Goal: Entertainment & Leisure: Consume media (video, audio)

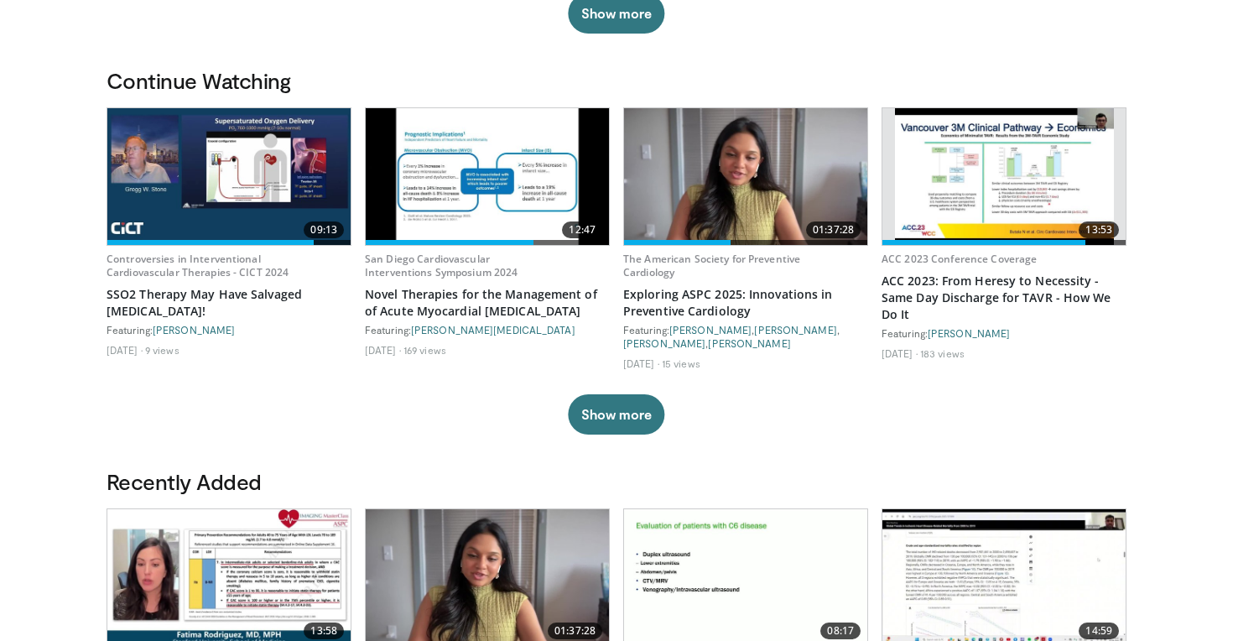
scroll to position [452, 0]
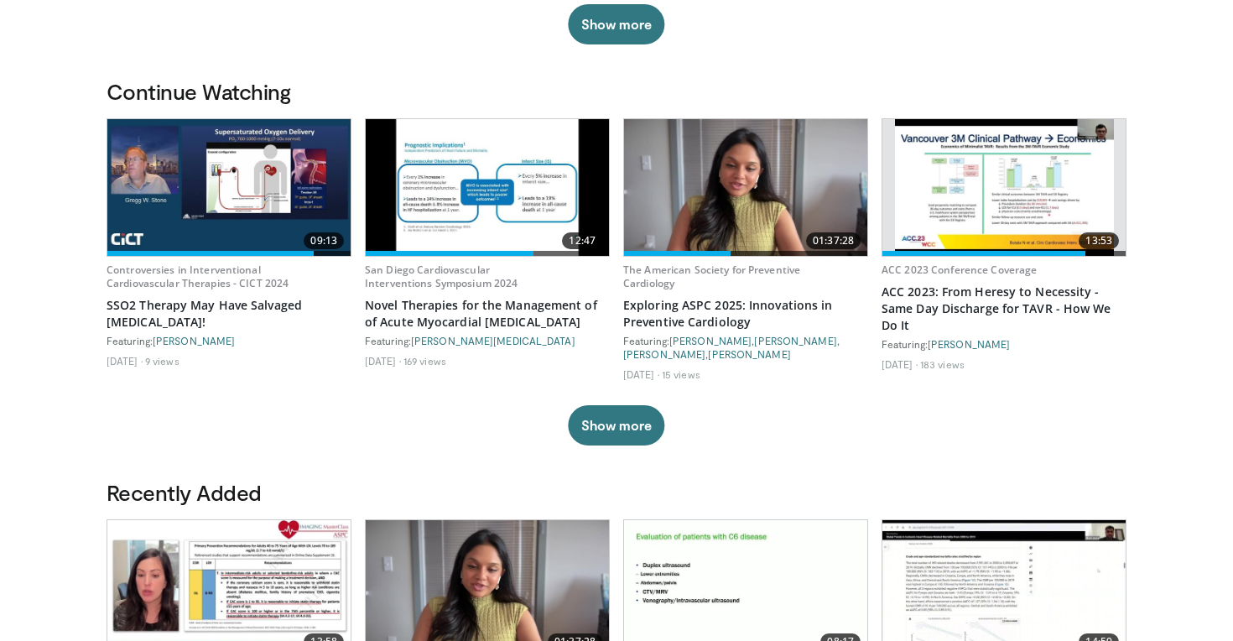
click at [230, 179] on img at bounding box center [228, 187] width 243 height 137
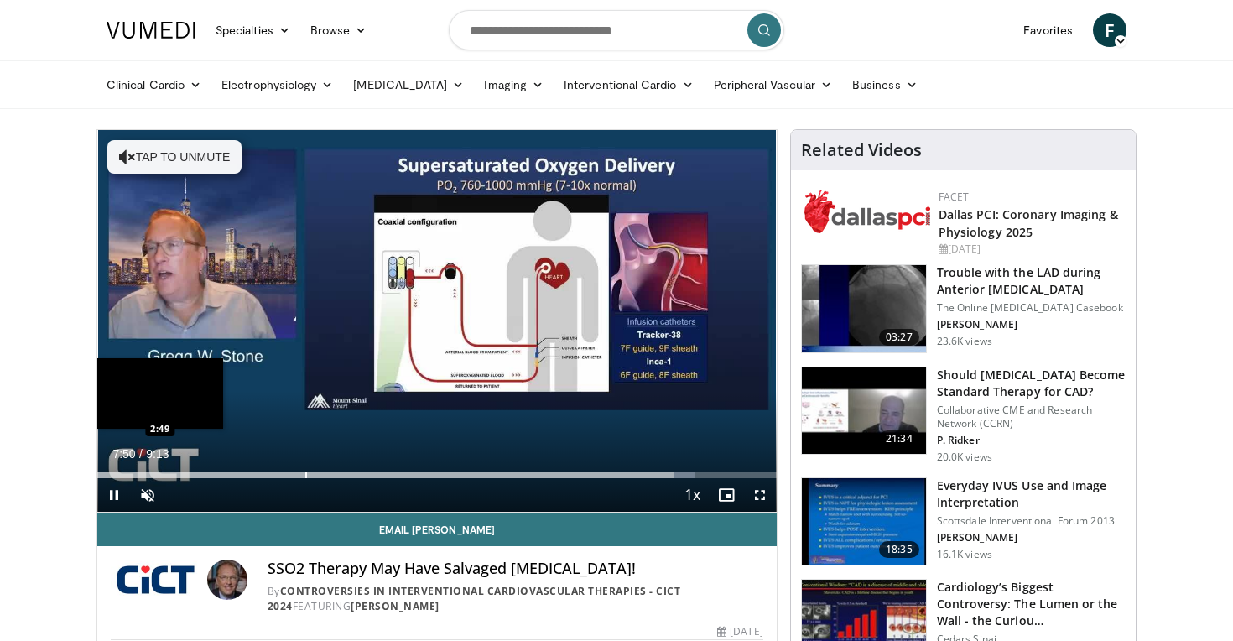
click at [304, 468] on div "Loaded : 87.89% 7:50 2:49" at bounding box center [436, 470] width 679 height 16
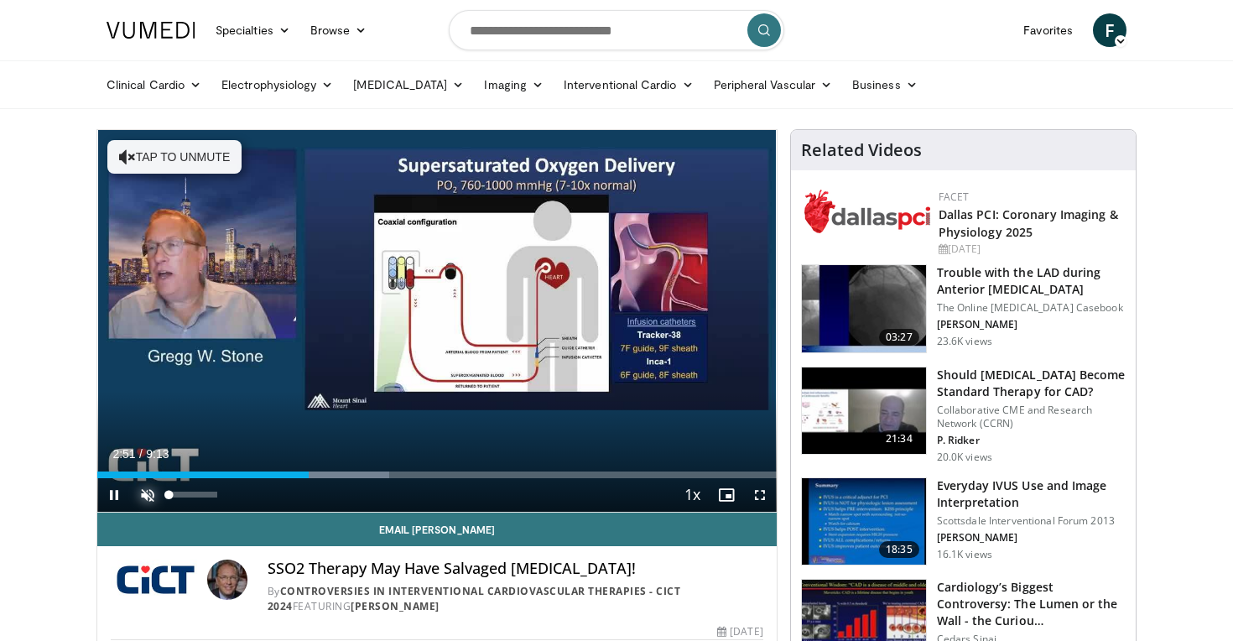
click at [151, 493] on span "Video Player" at bounding box center [148, 495] width 34 height 34
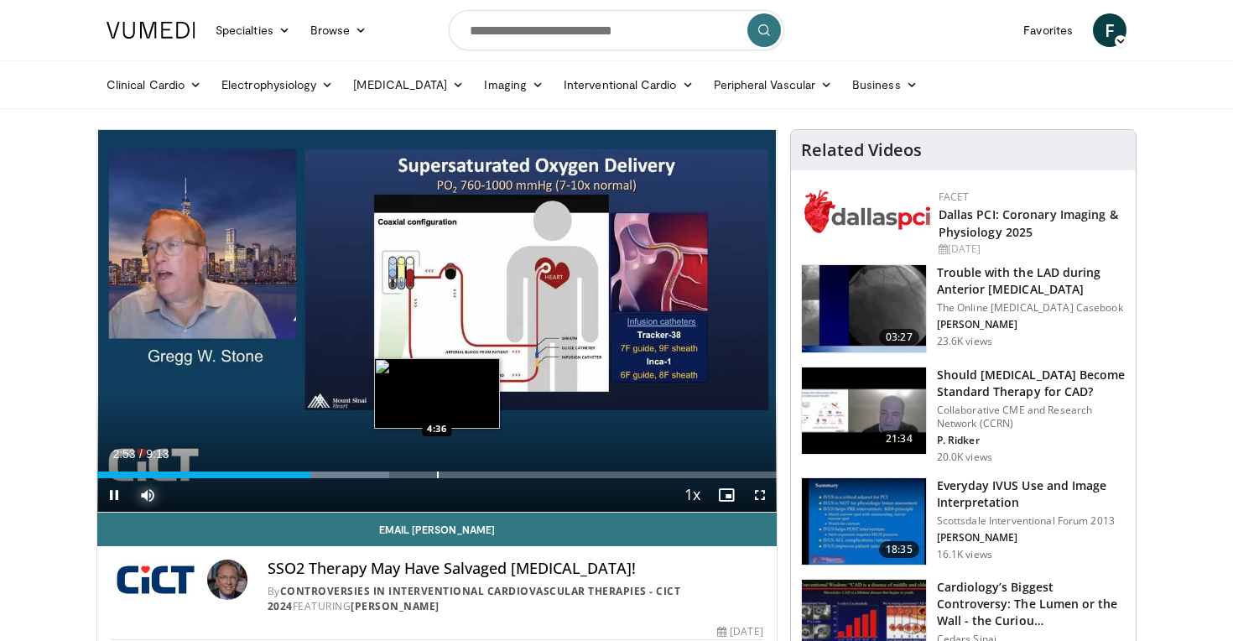
click at [437, 475] on div "Progress Bar" at bounding box center [438, 474] width 2 height 7
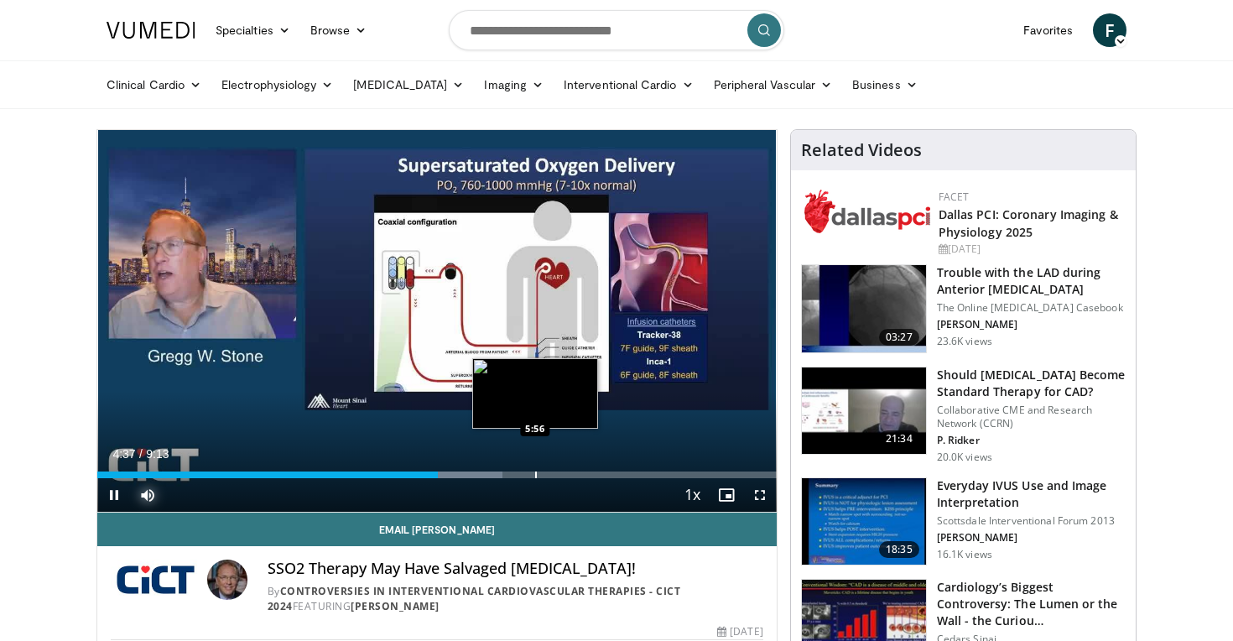
click at [544, 471] on div "Loaded : 59.67% 4:37 5:56" at bounding box center [436, 474] width 679 height 7
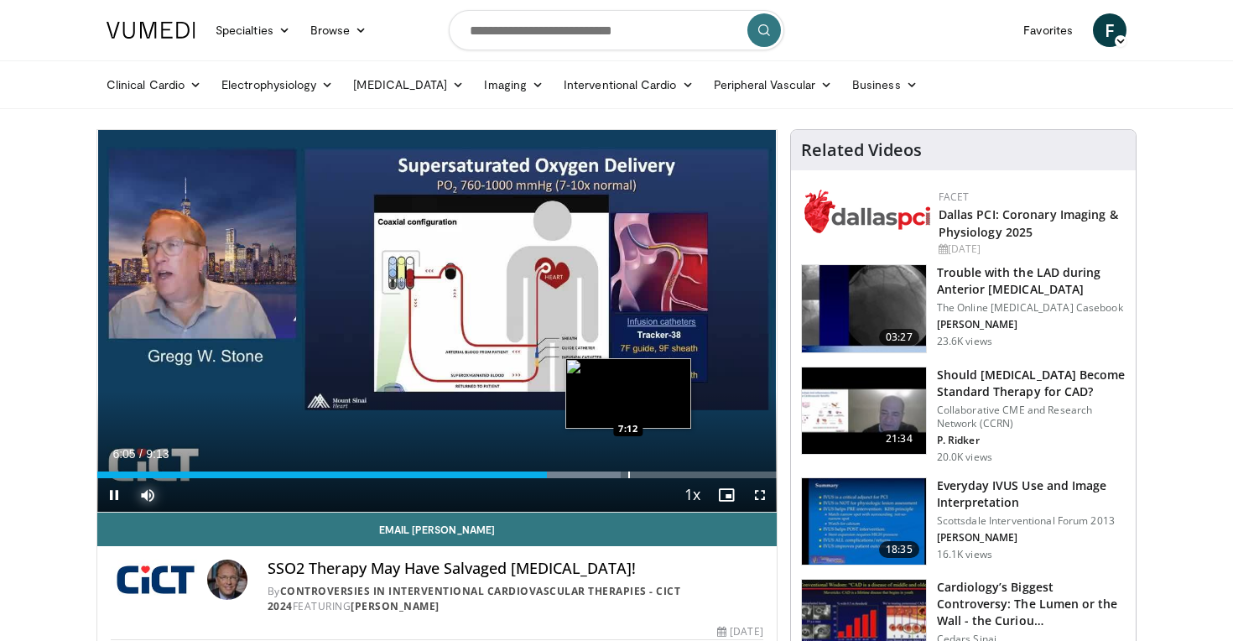
click at [628, 476] on div "Progress Bar" at bounding box center [629, 474] width 2 height 7
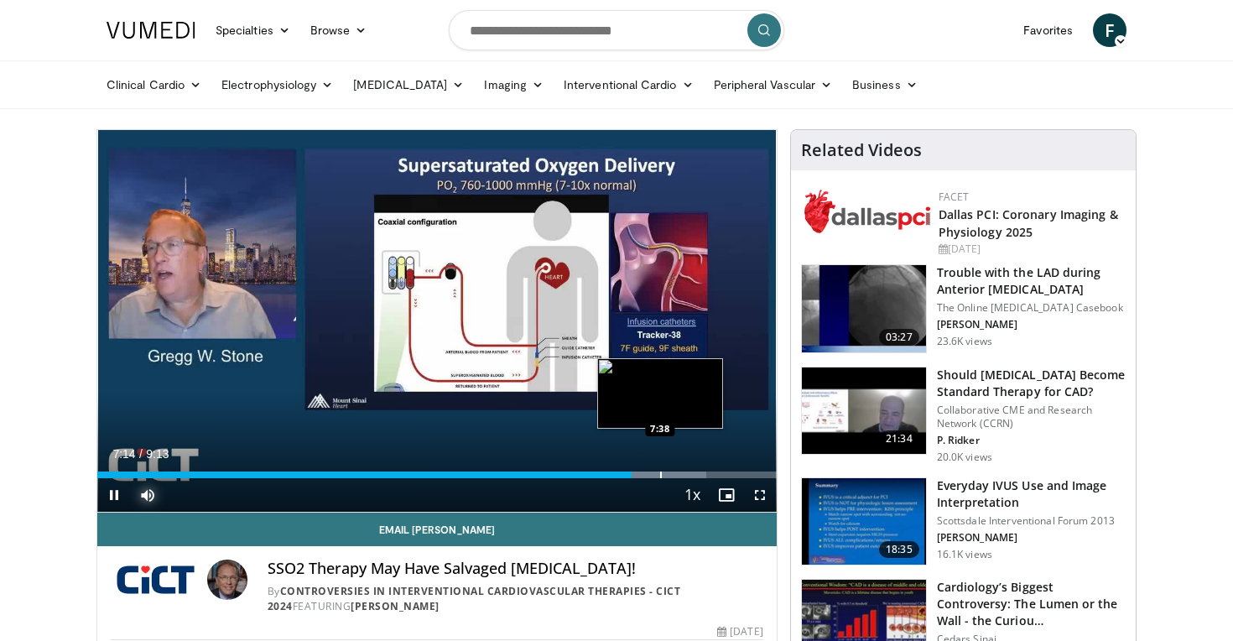
click at [660, 474] on div "Progress Bar" at bounding box center [661, 474] width 2 height 7
click at [687, 474] on div "Progress Bar" at bounding box center [688, 474] width 2 height 7
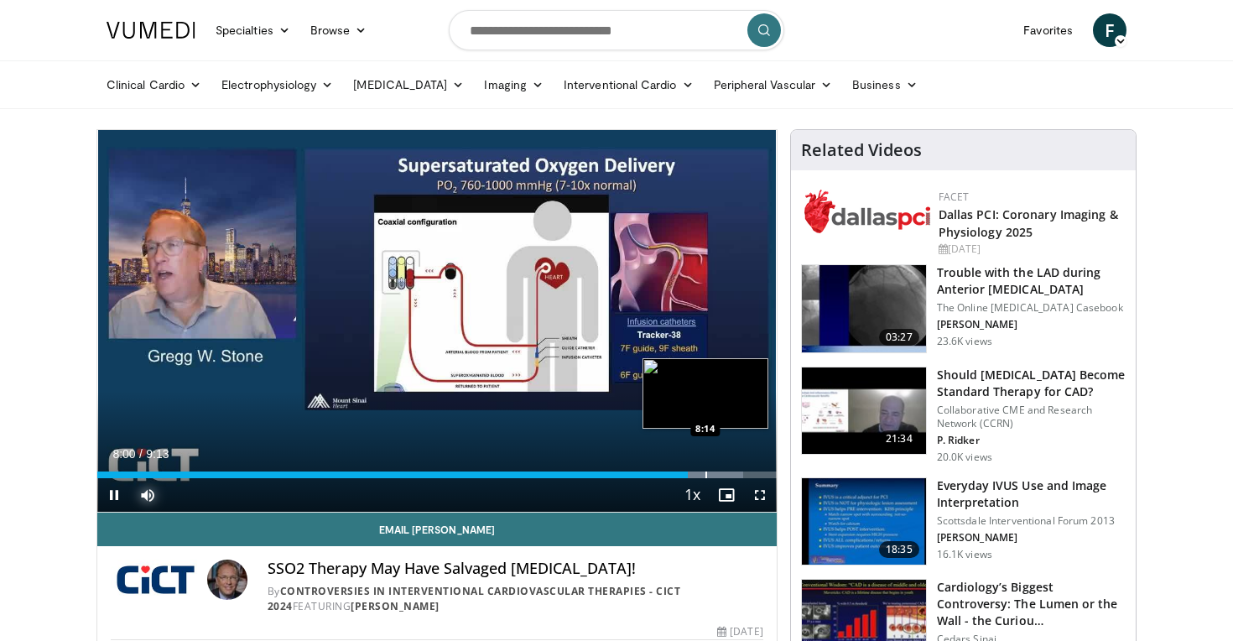
click at [705, 475] on div "Progress Bar" at bounding box center [706, 474] width 2 height 7
click at [726, 472] on div "Progress Bar" at bounding box center [727, 474] width 2 height 7
click at [747, 472] on div "Progress Bar" at bounding box center [748, 474] width 2 height 7
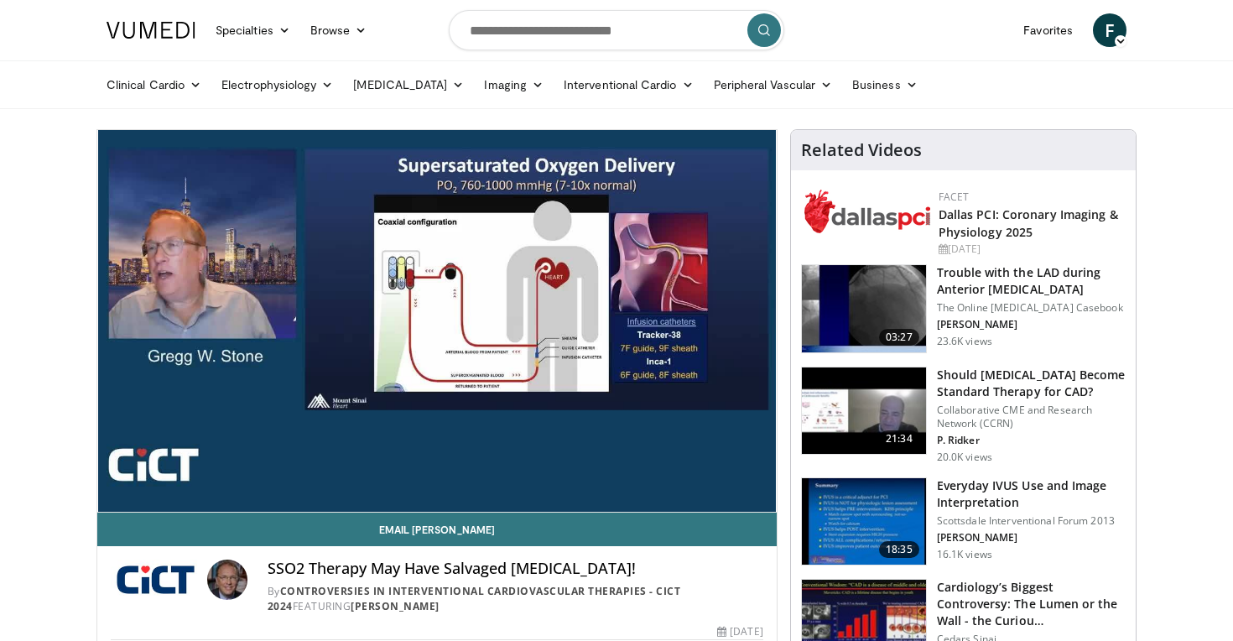
click at [119, 496] on div "10 seconds Tap to unmute" at bounding box center [436, 321] width 679 height 382
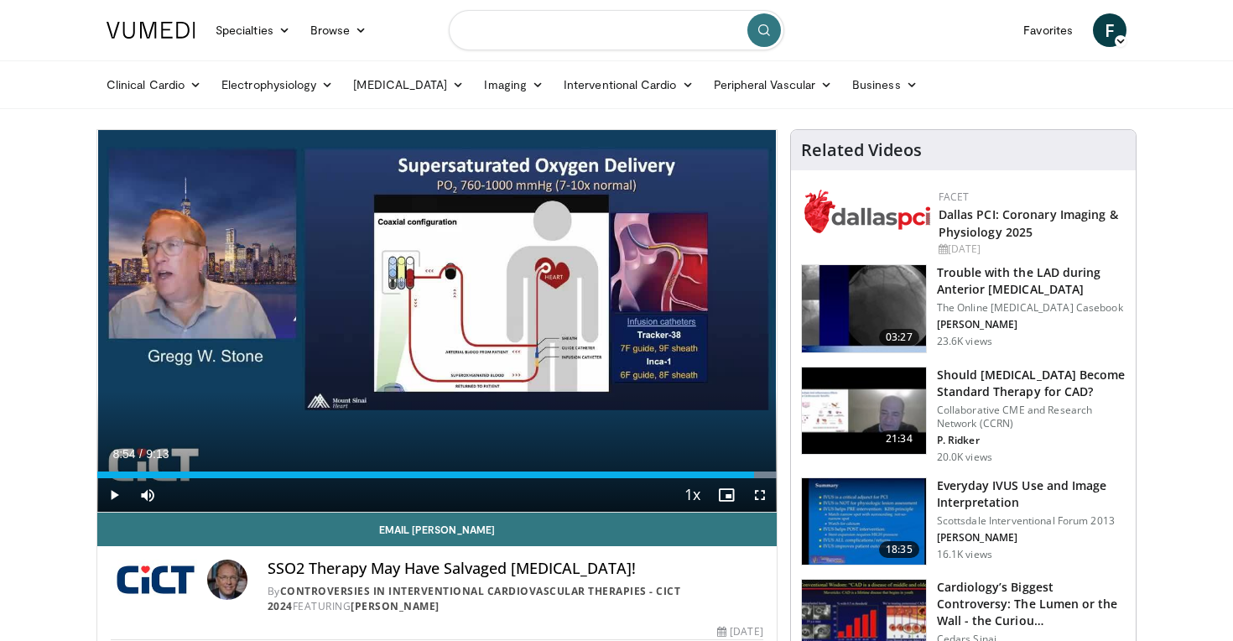
click at [577, 29] on input "Search topics, interventions" at bounding box center [617, 30] width 336 height 40
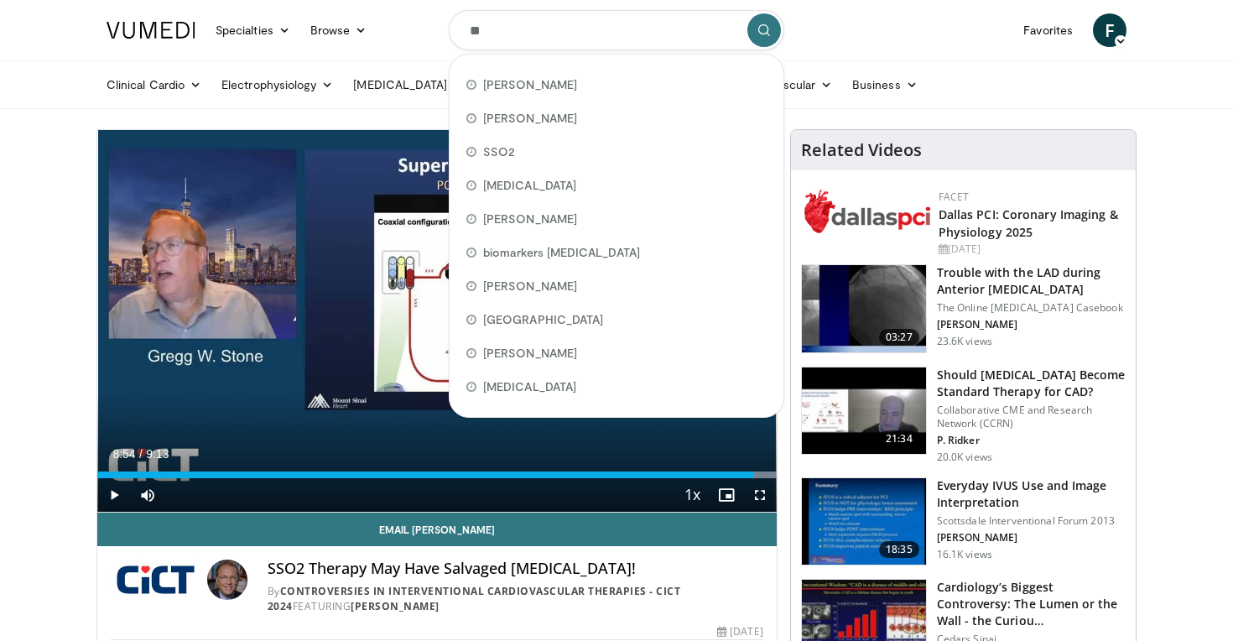
type input "***"
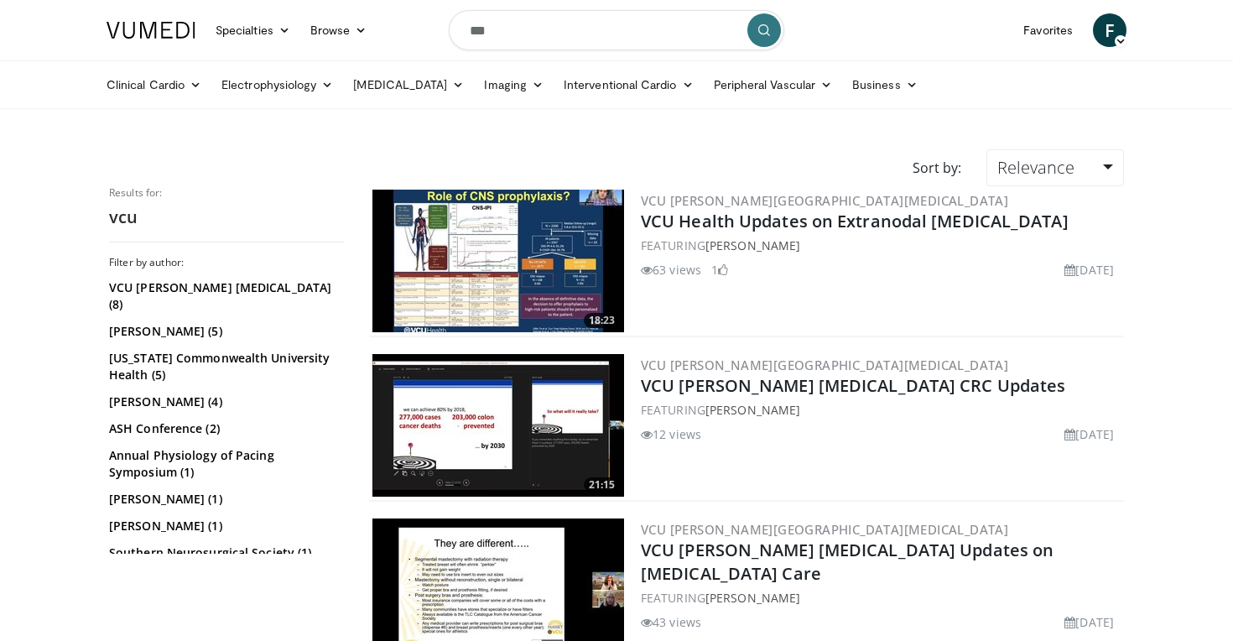
click at [524, 33] on input "***" at bounding box center [617, 30] width 336 height 40
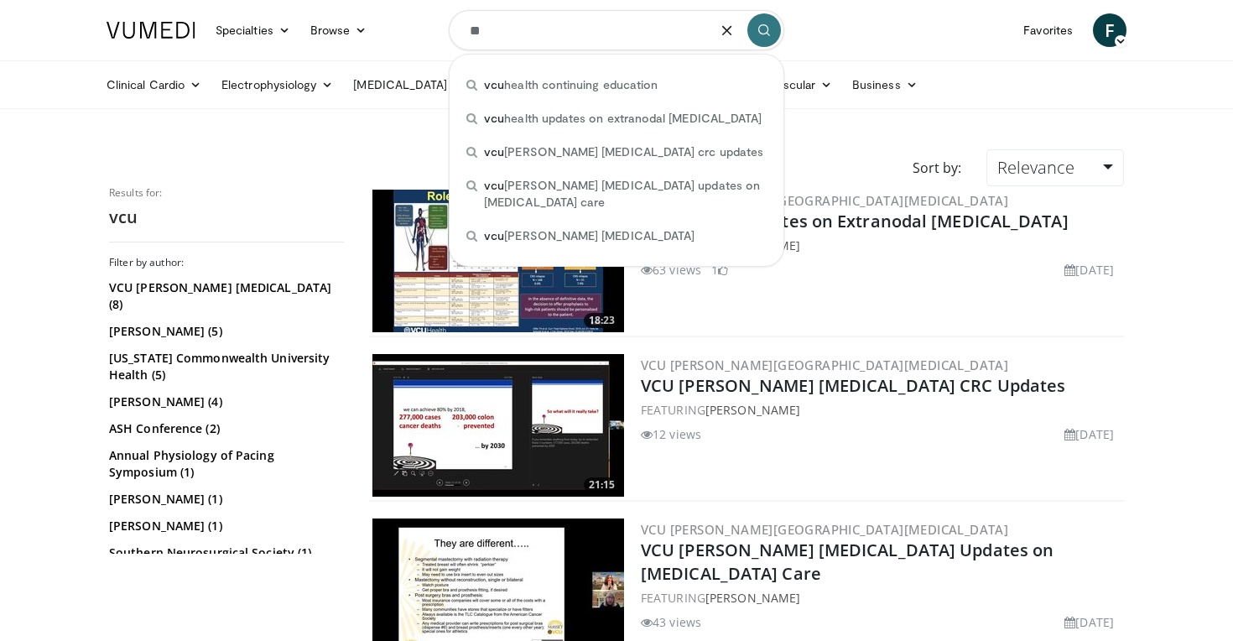
type input "*"
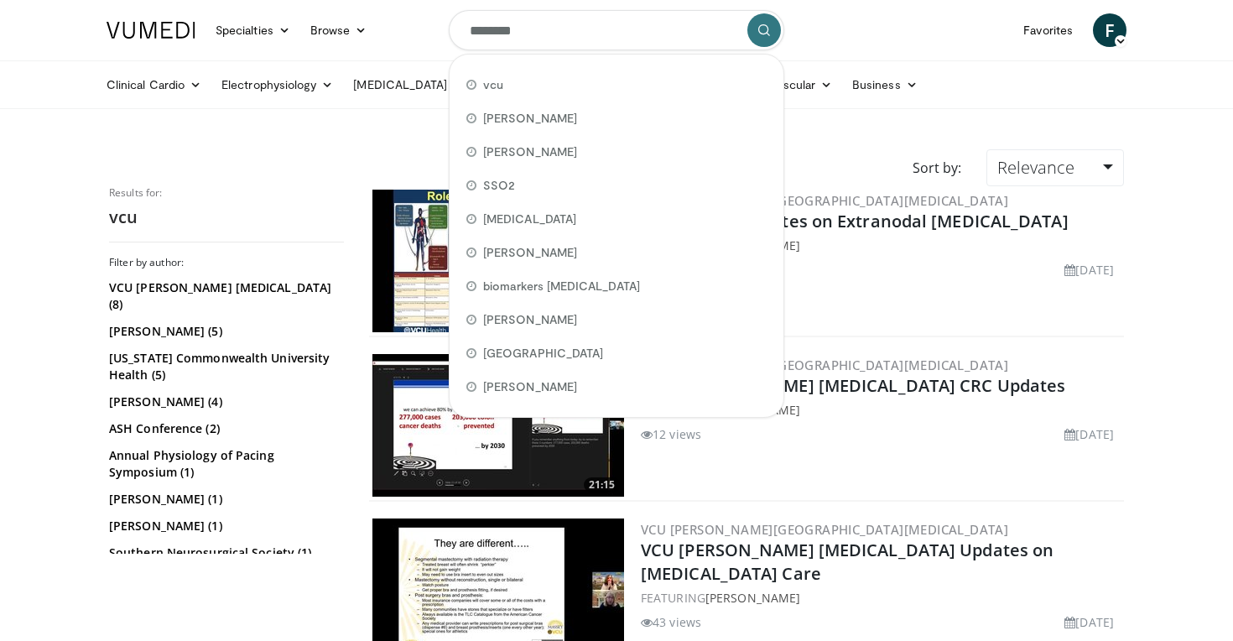
type input "*********"
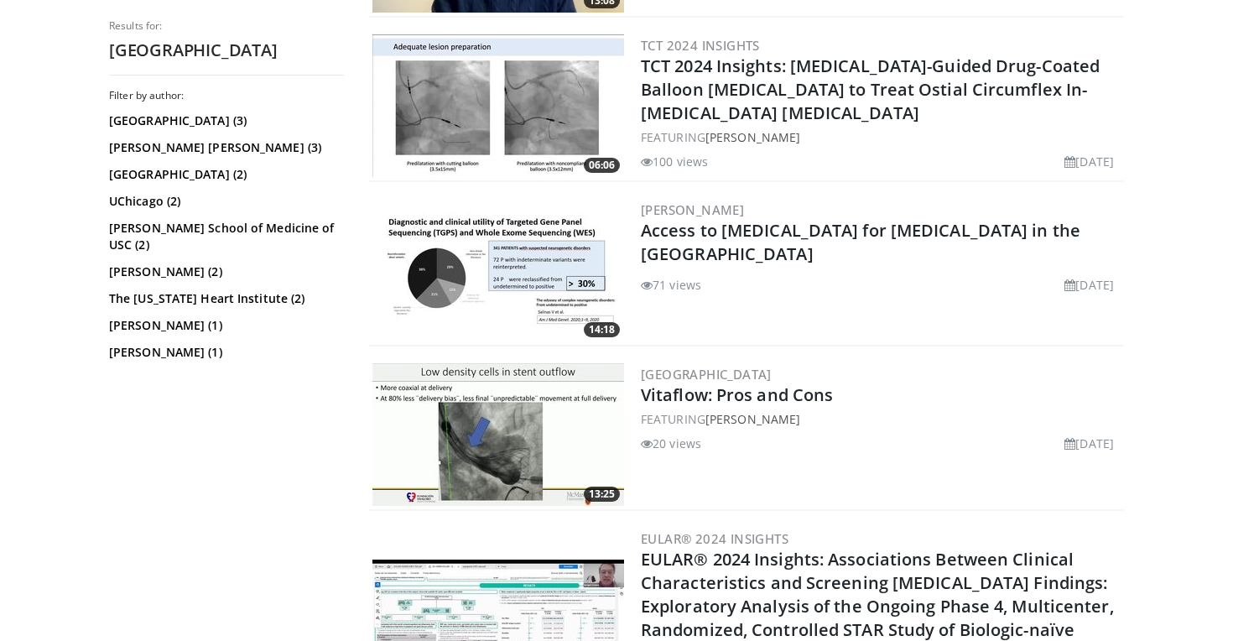
scroll to position [3547, 0]
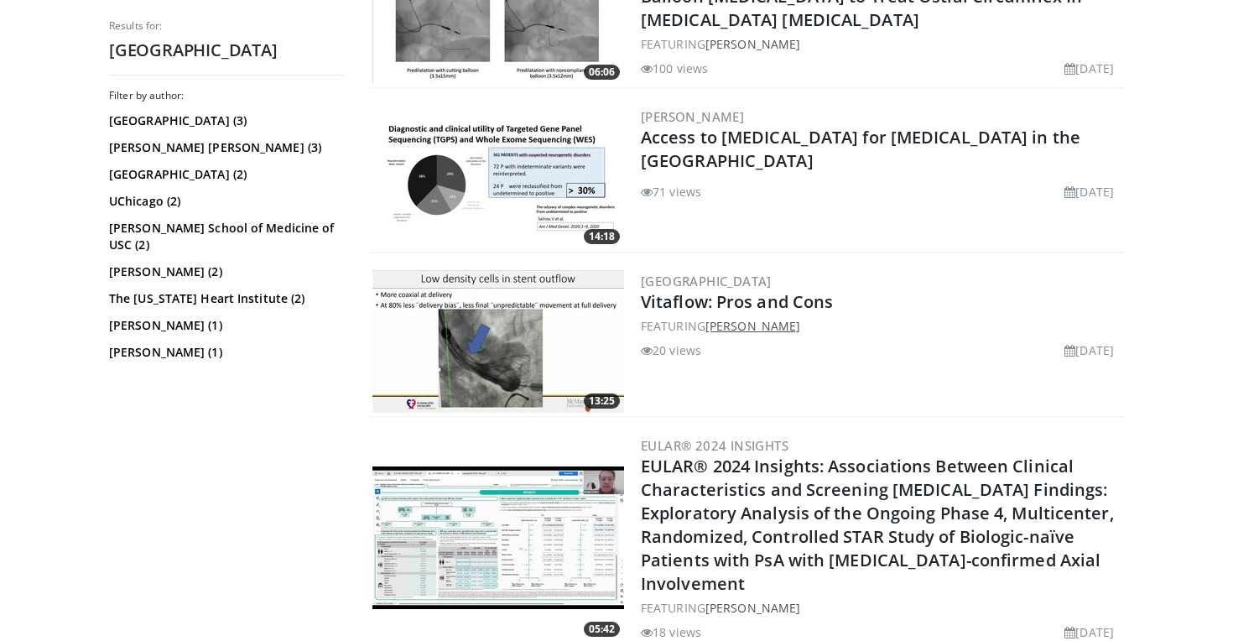
click at [756, 318] on link "[PERSON_NAME]" at bounding box center [752, 326] width 95 height 16
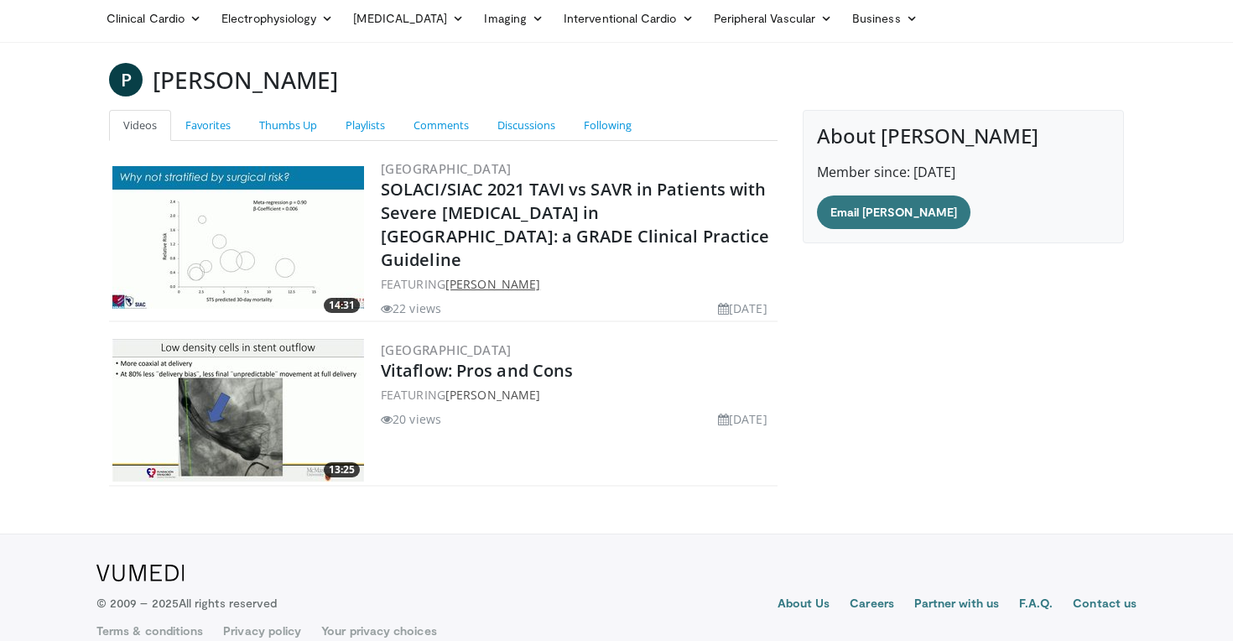
scroll to position [75, 0]
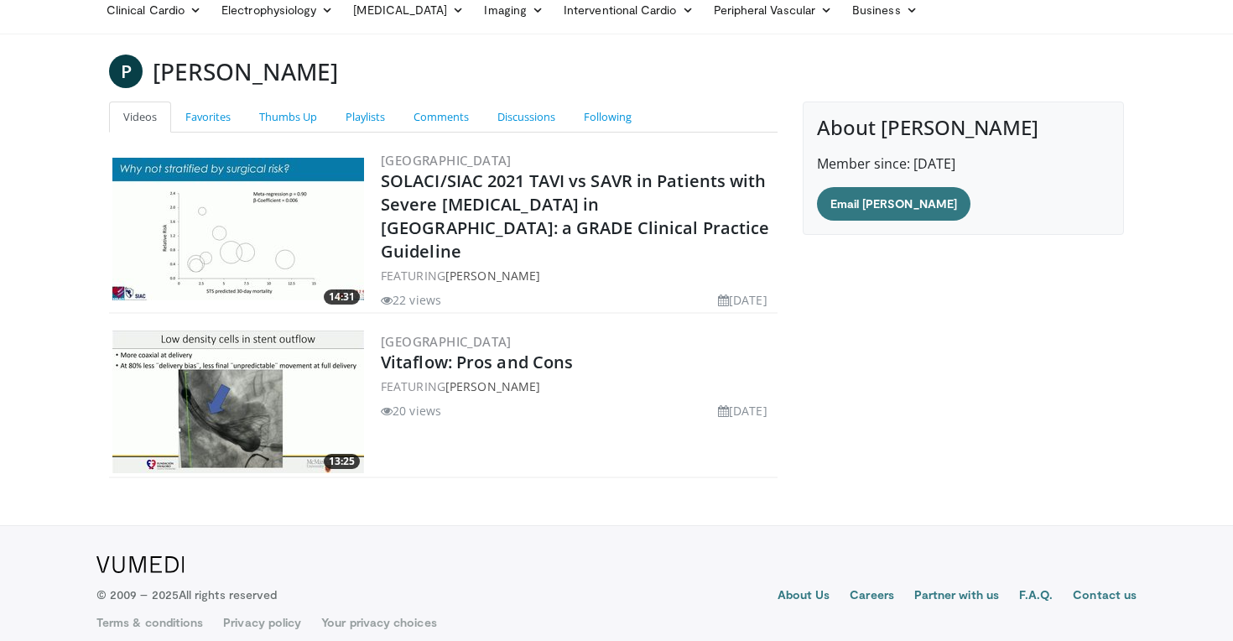
click at [259, 216] on img at bounding box center [238, 229] width 252 height 143
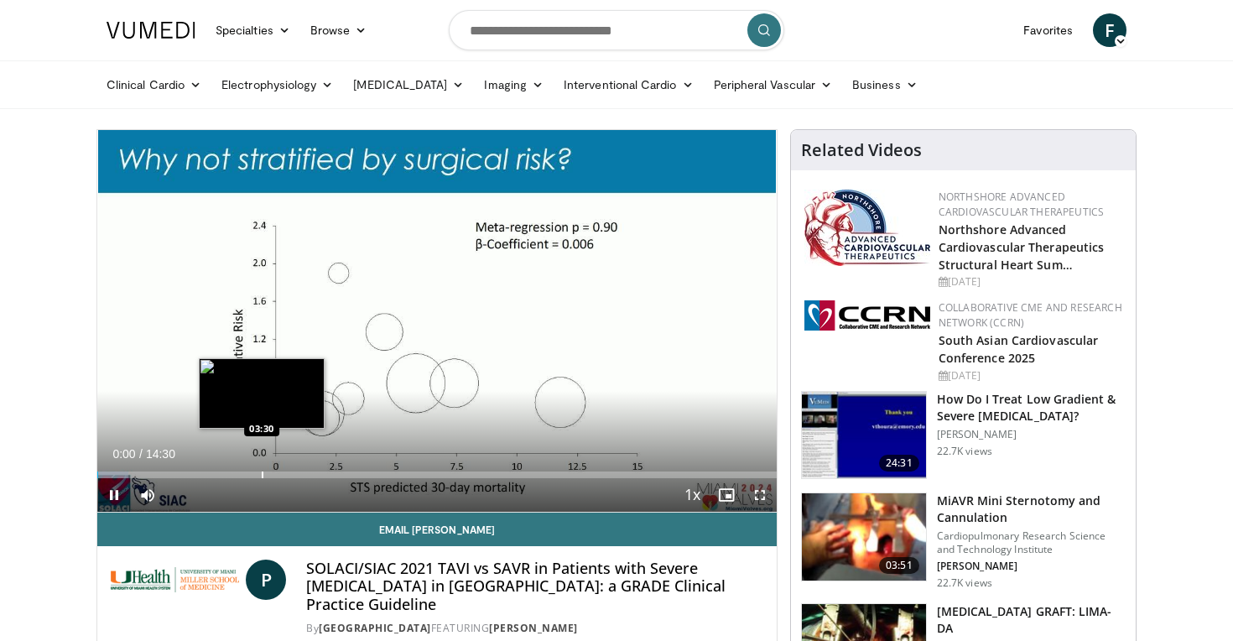
click at [262, 476] on div "Progress Bar" at bounding box center [263, 474] width 2 height 7
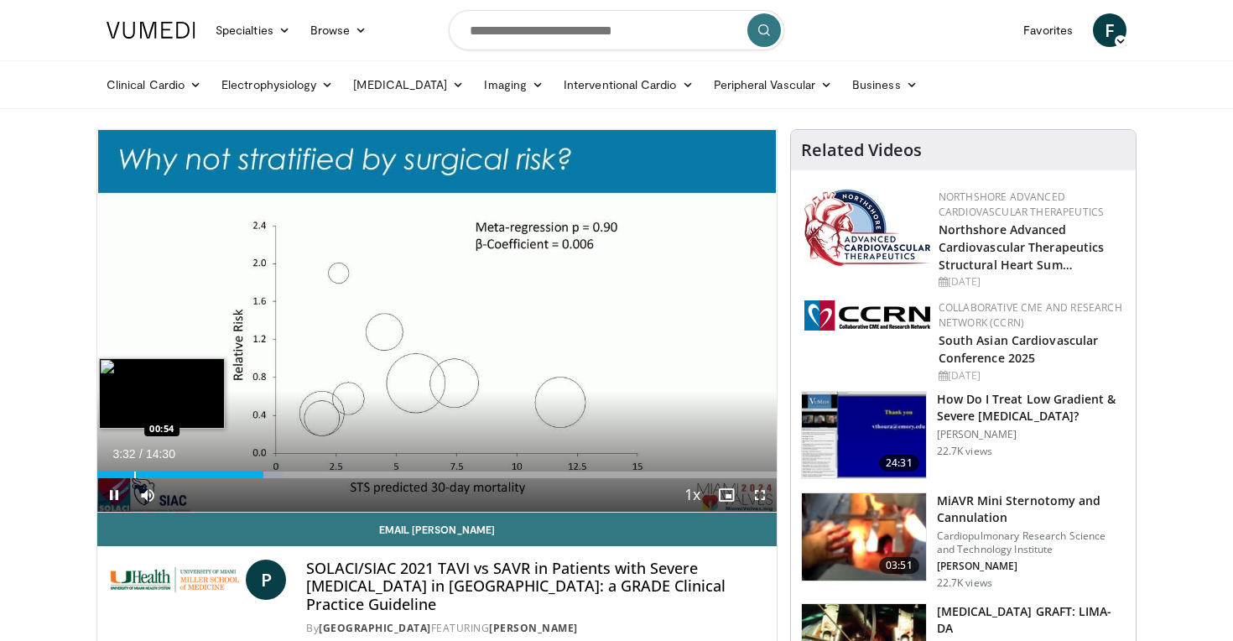
click at [122, 477] on div "Loaded : 27.36% 03:32 00:54" at bounding box center [436, 474] width 679 height 7
click at [100, 473] on div "Progress Bar" at bounding box center [101, 474] width 2 height 7
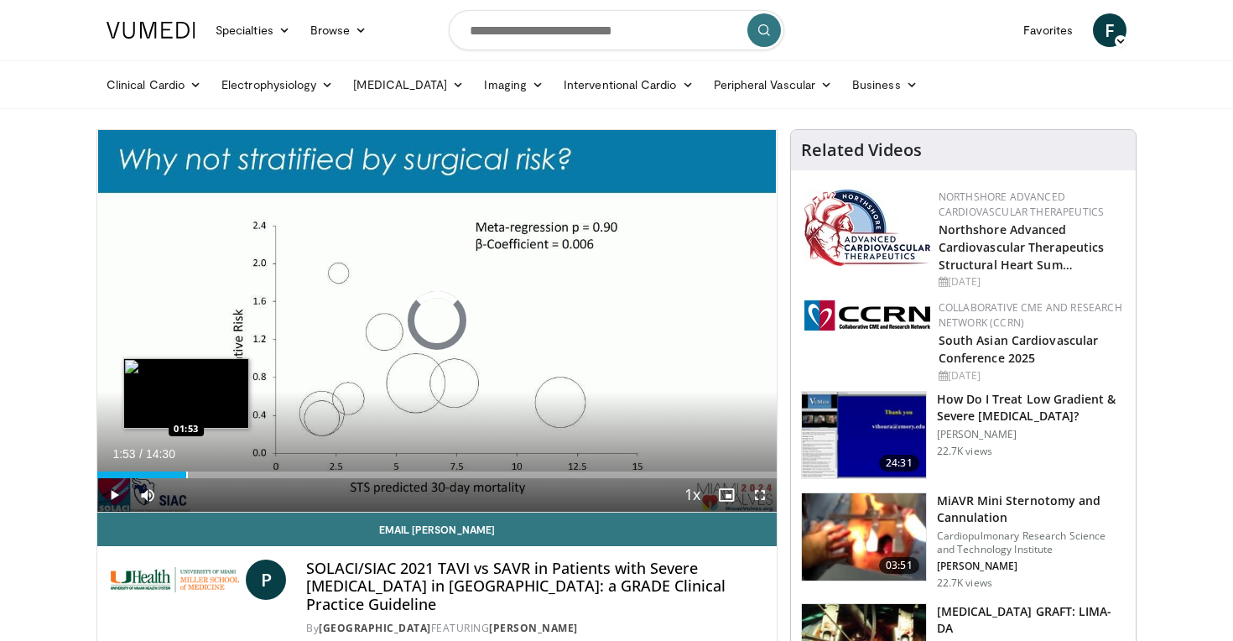
click at [186, 471] on div "Progress Bar" at bounding box center [187, 474] width 2 height 7
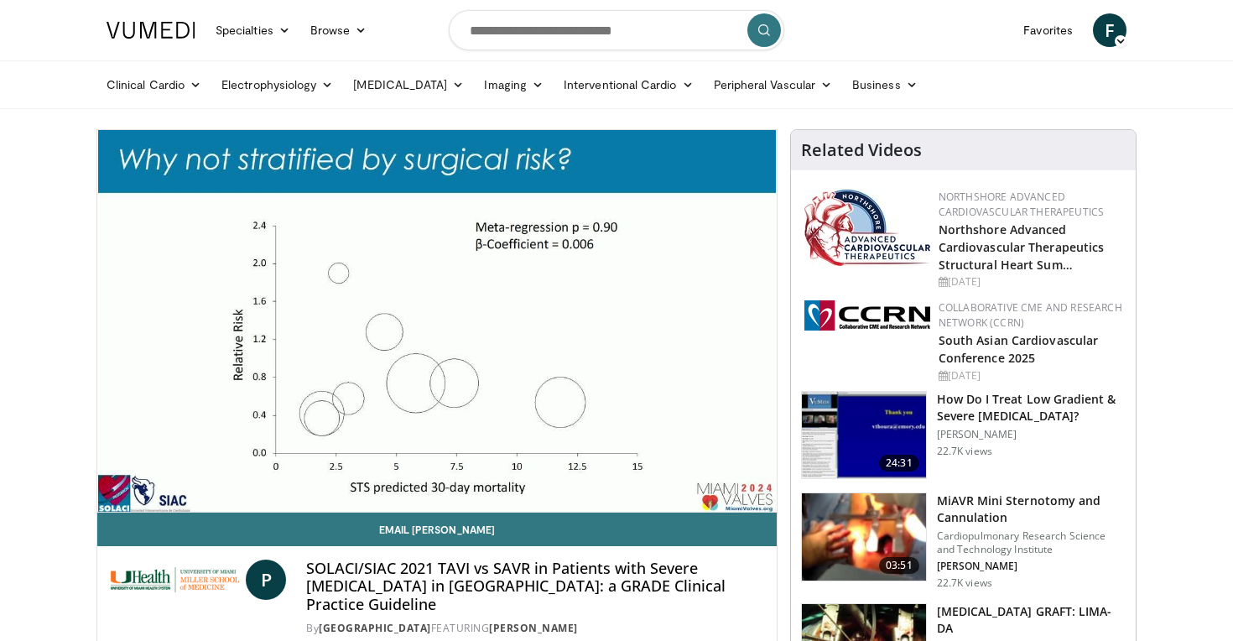
click at [267, 471] on div "10 seconds Tap to unmute" at bounding box center [436, 321] width 679 height 382
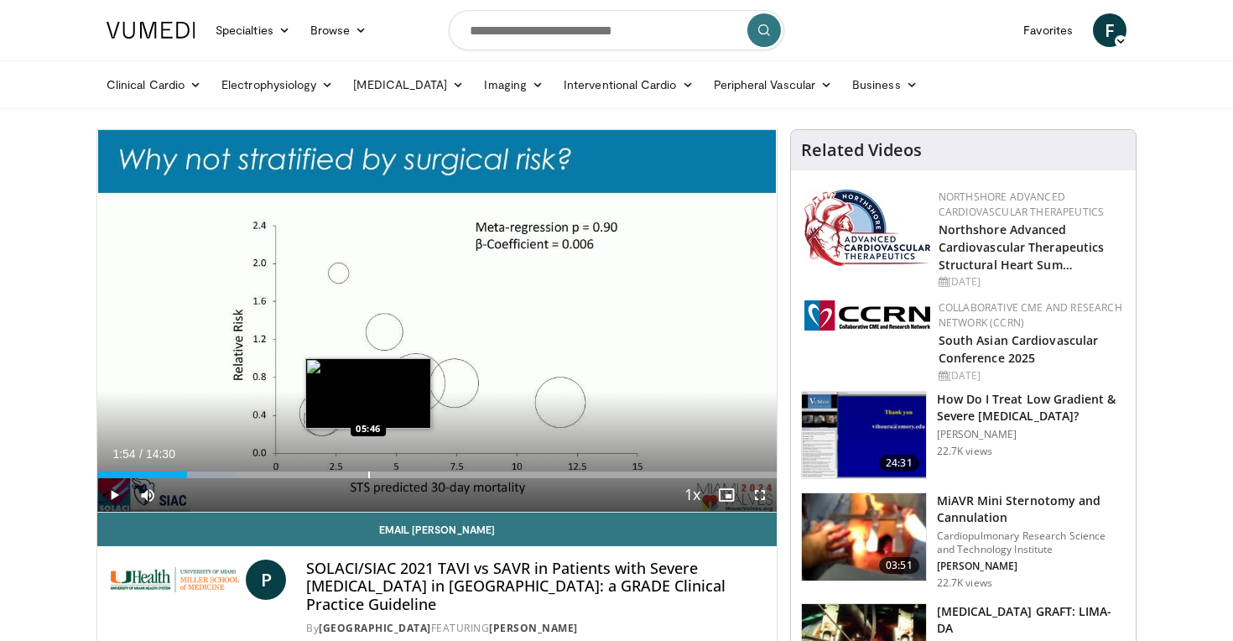
click at [368, 469] on div "Loaded : 20.52% 01:54 05:46" at bounding box center [436, 470] width 679 height 16
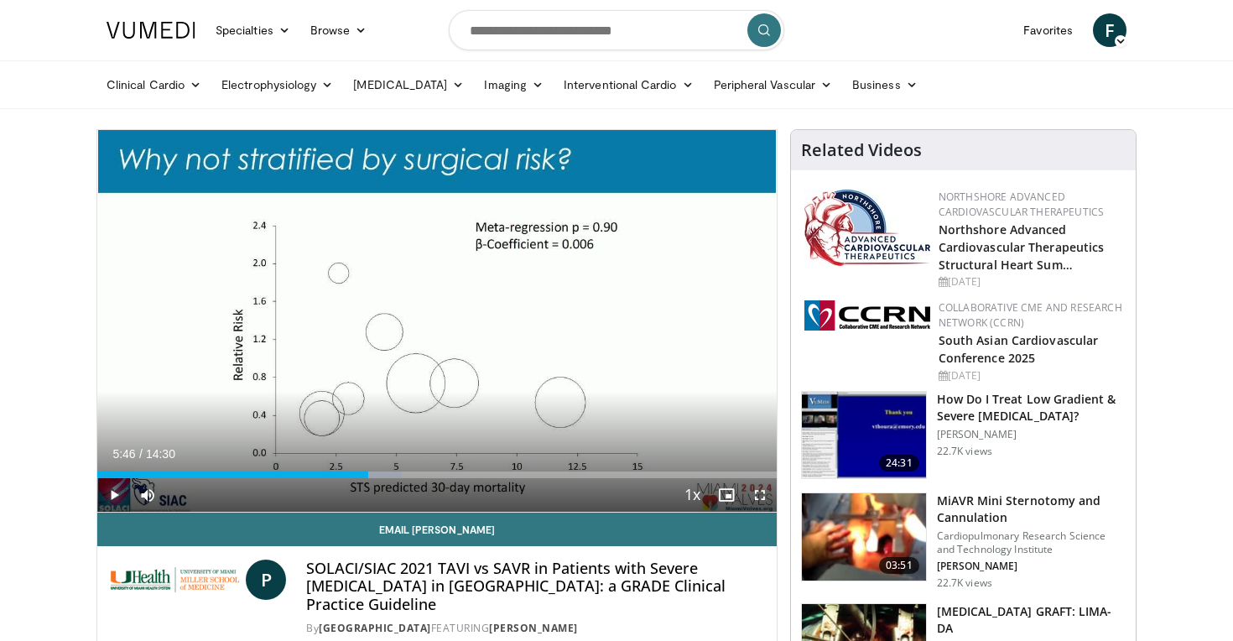
click at [108, 492] on span "Video Player" at bounding box center [114, 495] width 34 height 34
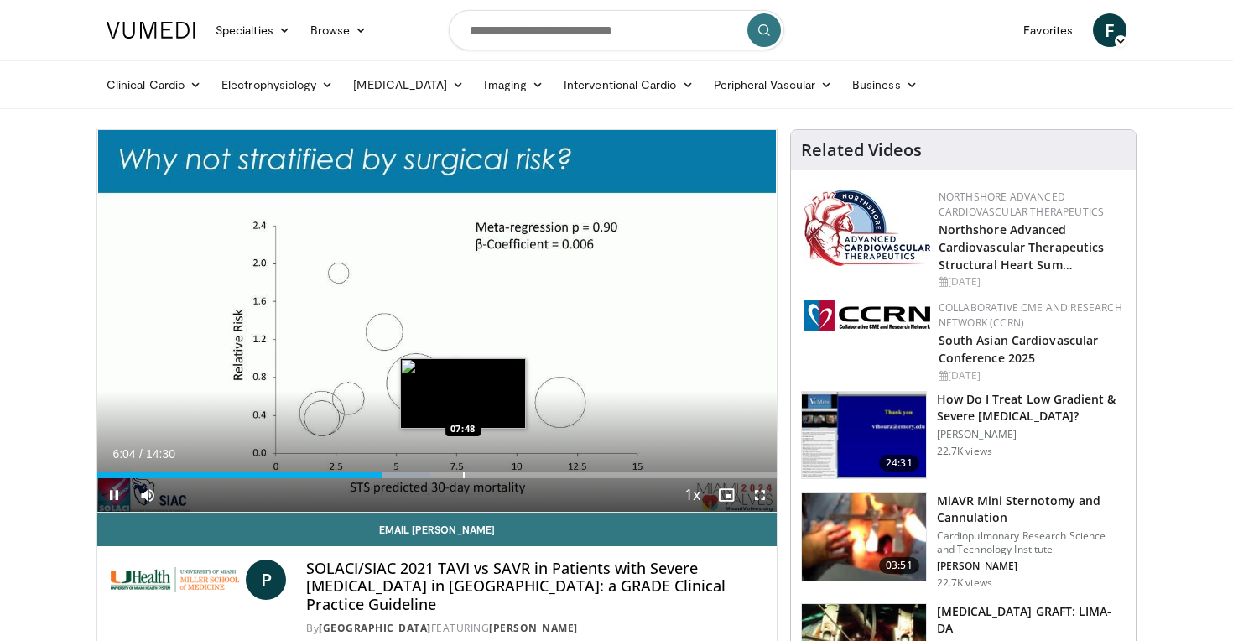
click at [463, 471] on div "Progress Bar" at bounding box center [464, 474] width 2 height 7
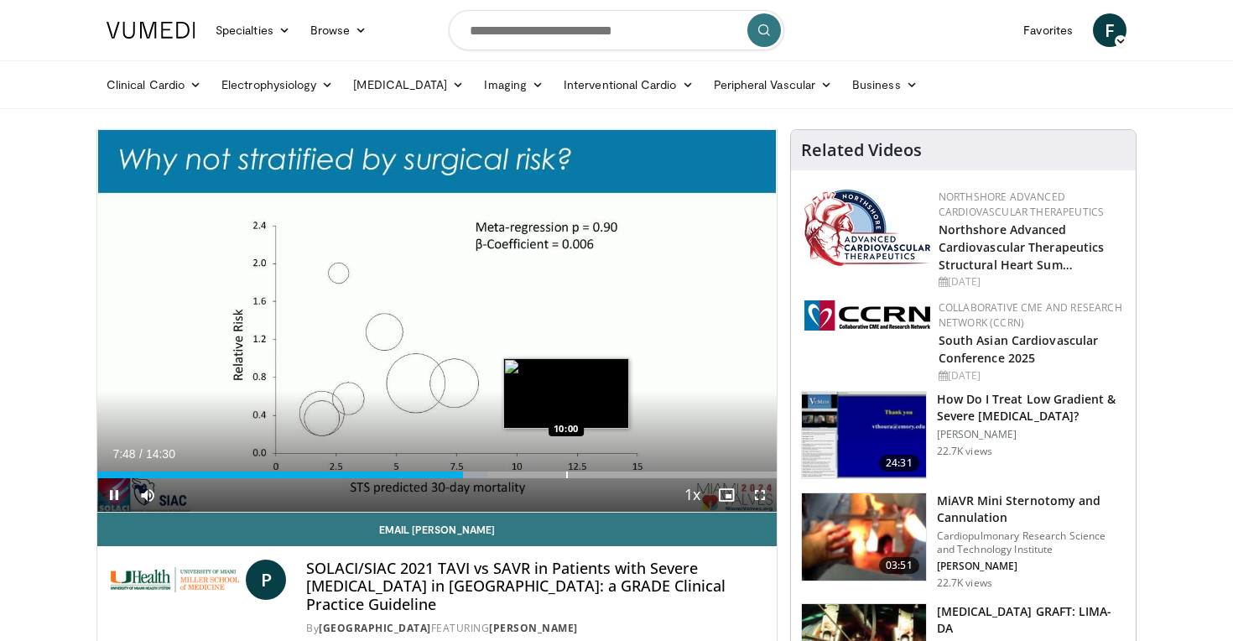
click at [566, 476] on div "Progress Bar" at bounding box center [567, 474] width 2 height 7
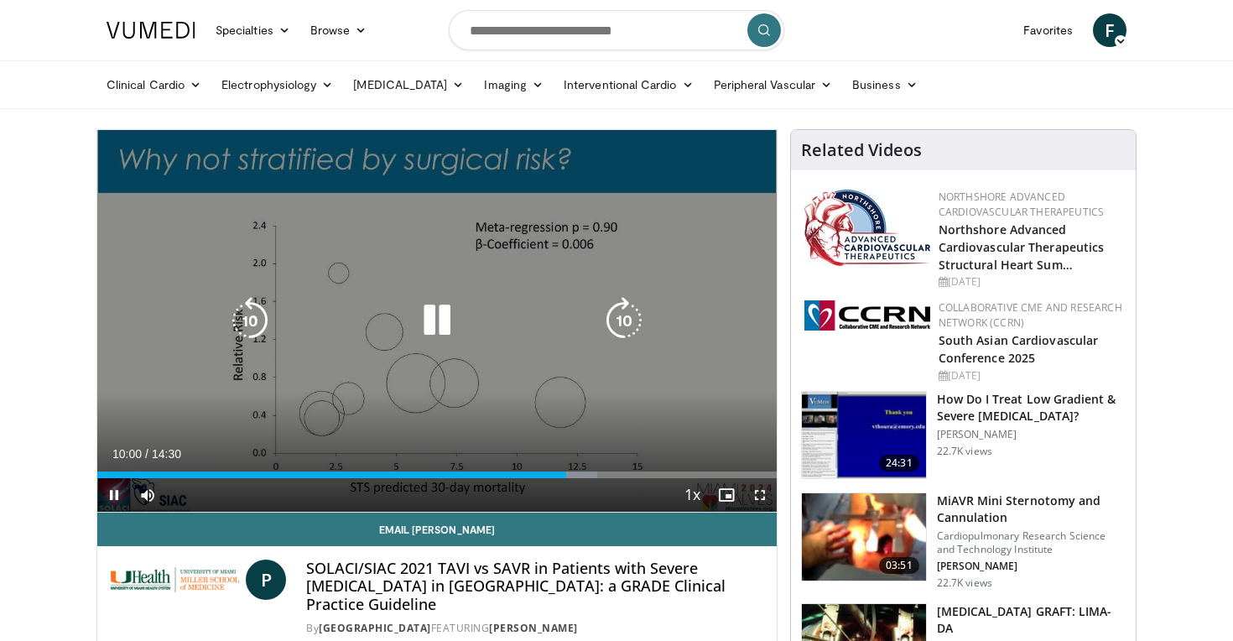
click at [633, 477] on div "Loaded : 73.56% 10:00 10:00" at bounding box center [436, 474] width 679 height 7
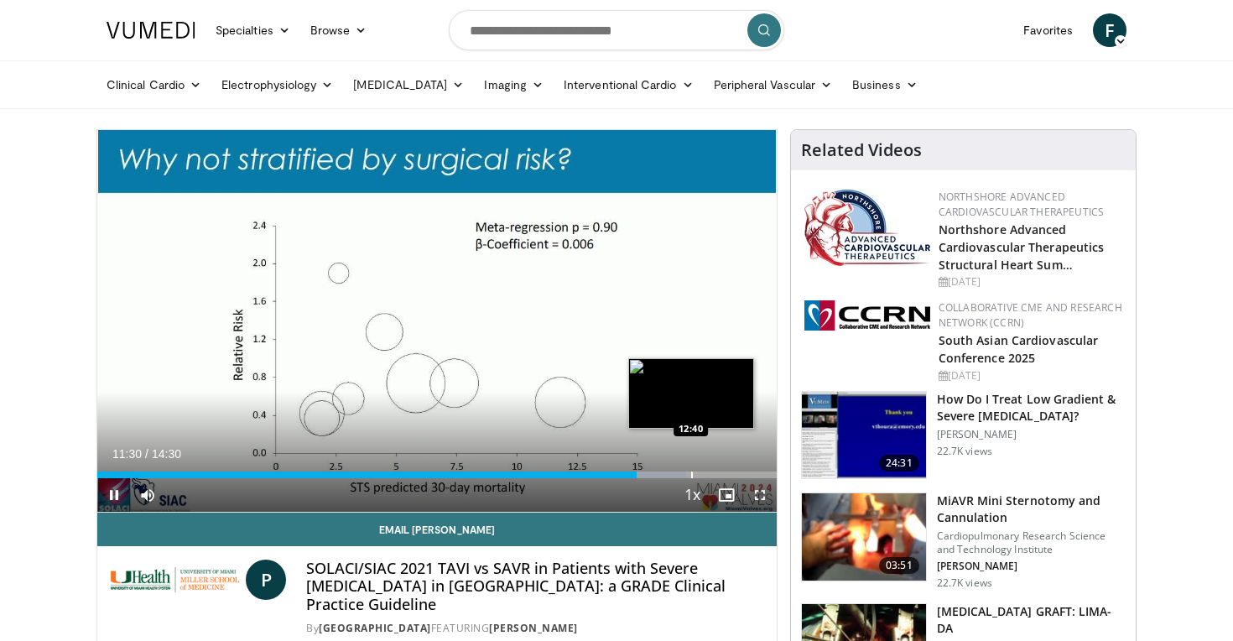
click at [691, 472] on div "Progress Bar" at bounding box center [692, 474] width 2 height 7
click at [723, 472] on div "Progress Bar" at bounding box center [722, 474] width 2 height 7
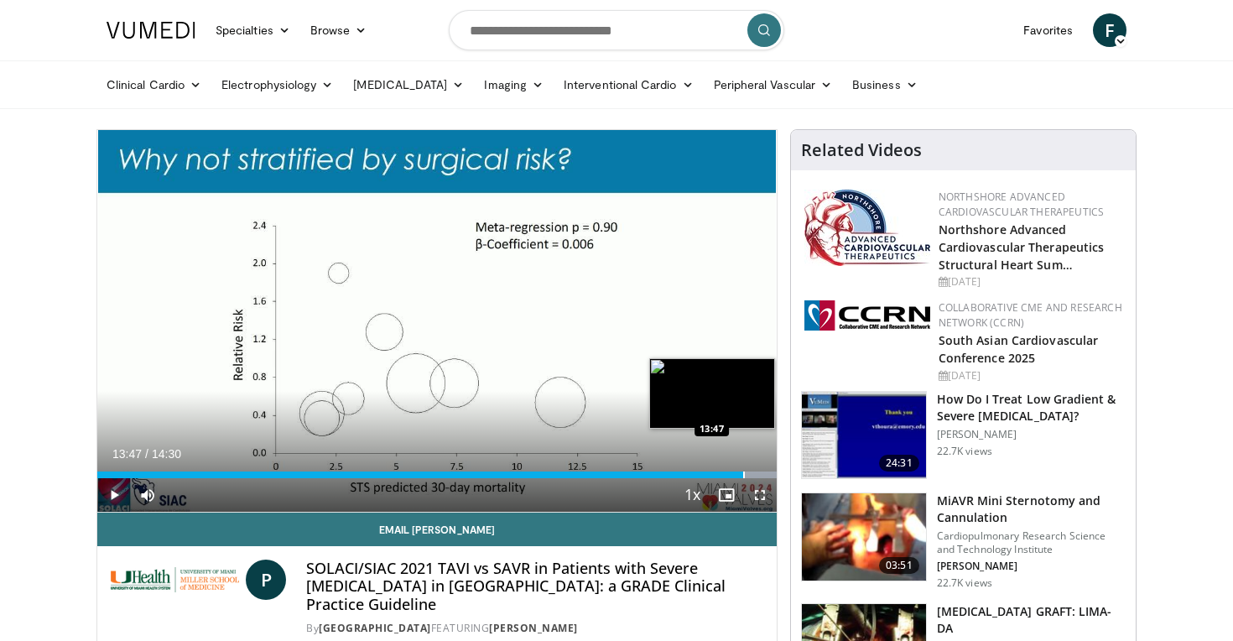
click at [743, 476] on div "Progress Bar" at bounding box center [744, 474] width 2 height 7
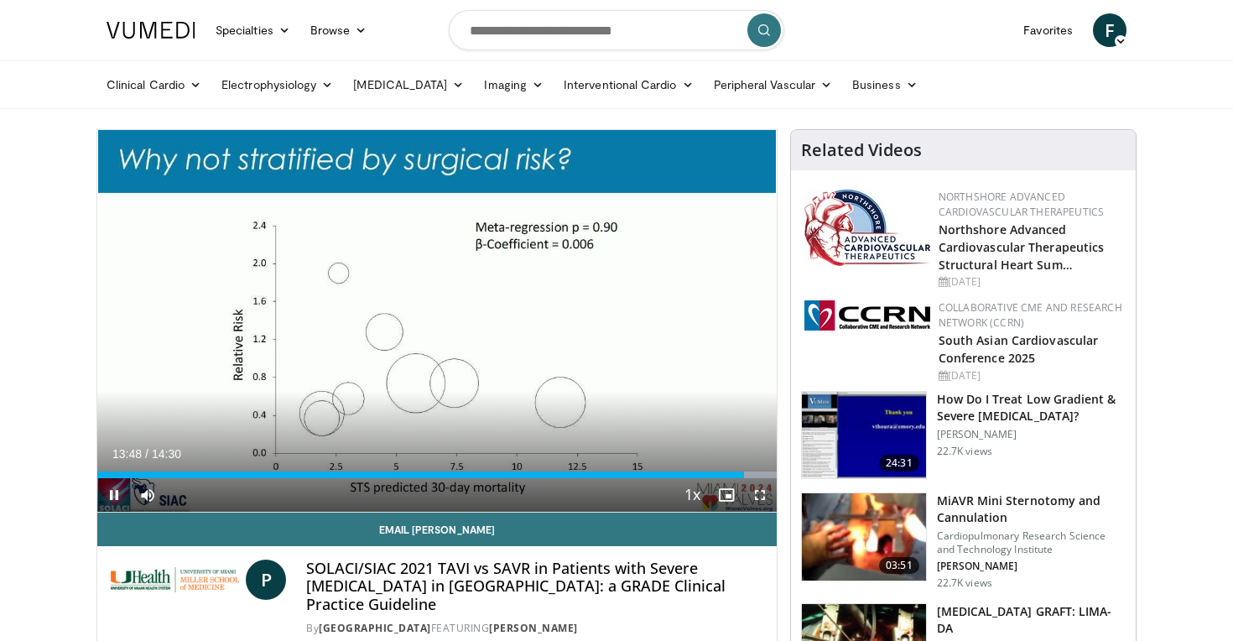
click at [110, 497] on span "Video Player" at bounding box center [114, 495] width 34 height 34
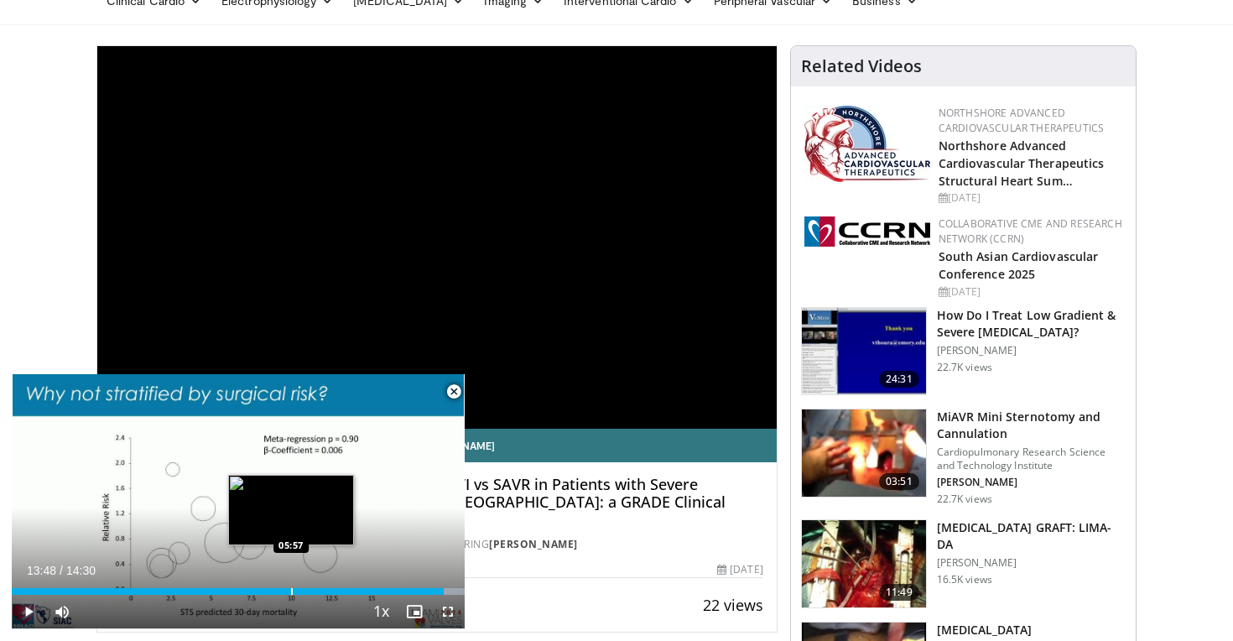
scroll to position [268, 0]
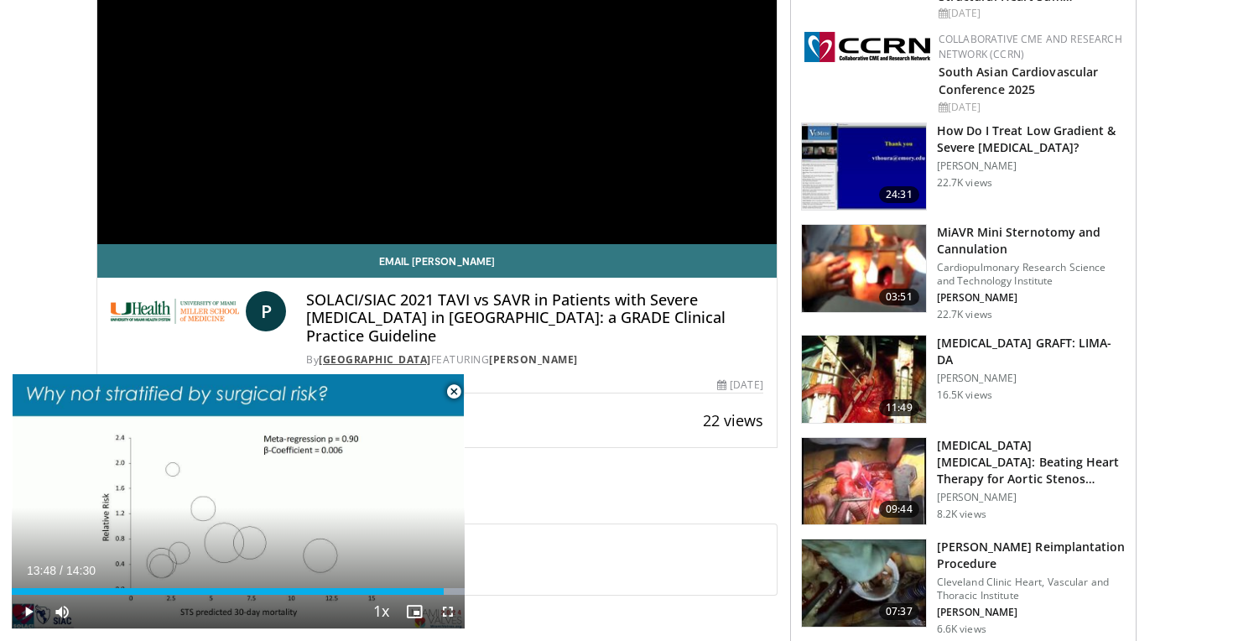
click at [374, 352] on link "University of Miami" at bounding box center [375, 359] width 112 height 14
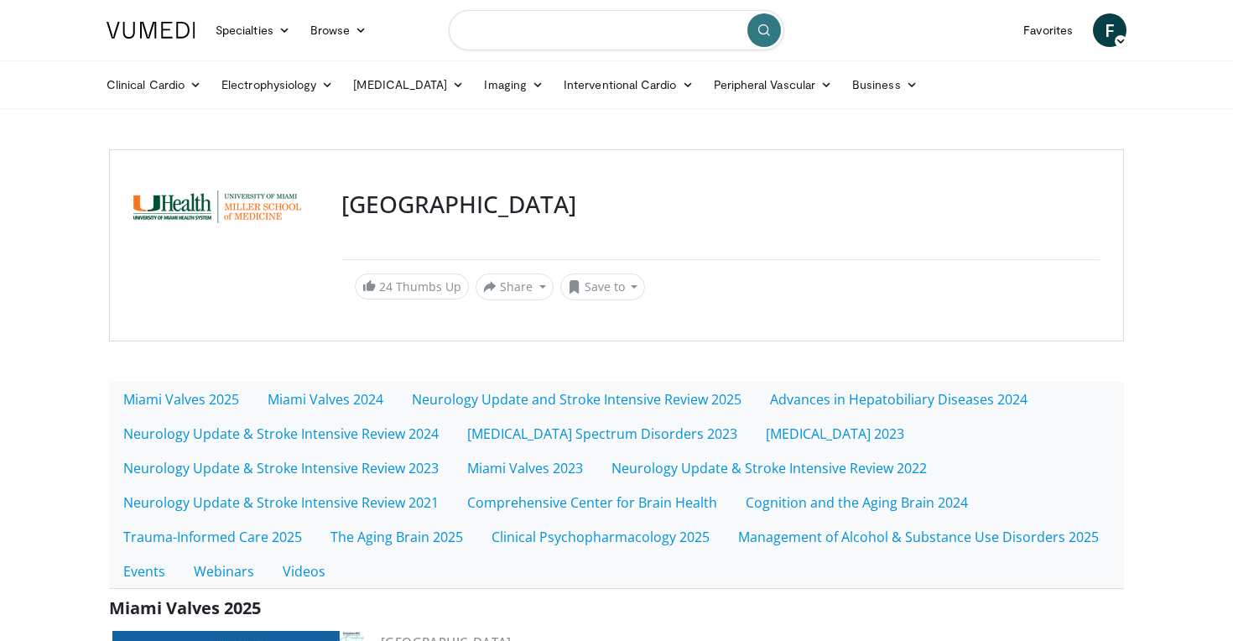
click at [569, 36] on input "Search topics, interventions" at bounding box center [617, 30] width 336 height 40
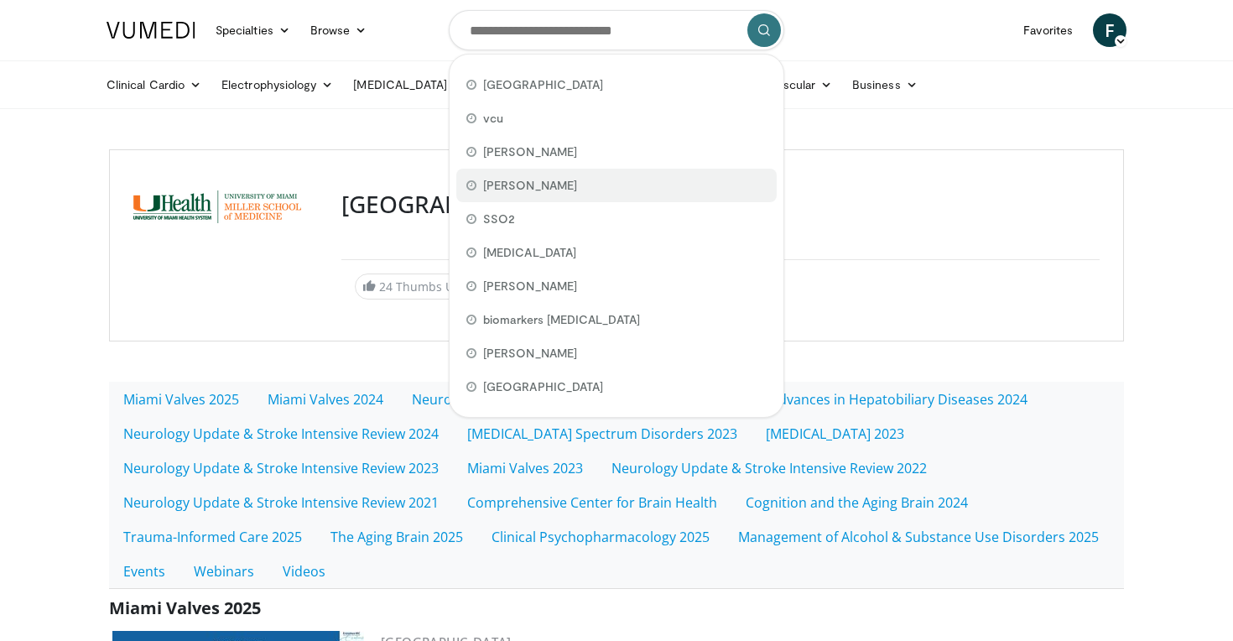
click at [521, 184] on span "[PERSON_NAME]" at bounding box center [530, 185] width 94 height 17
type input "**********"
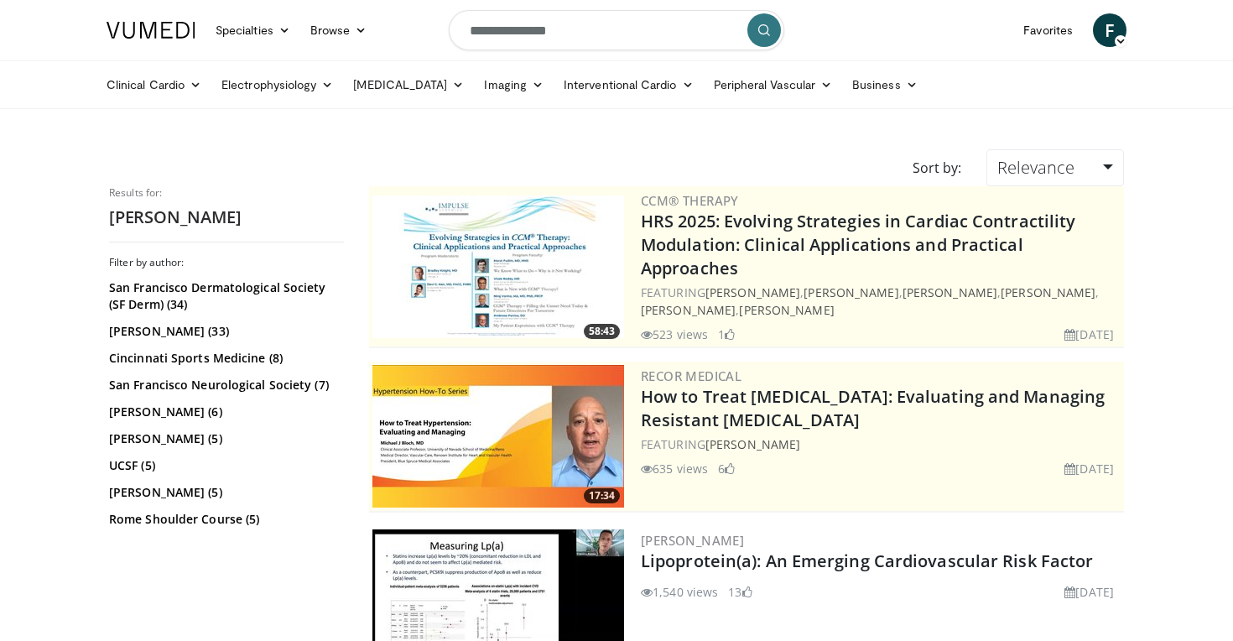
scroll to position [228, 0]
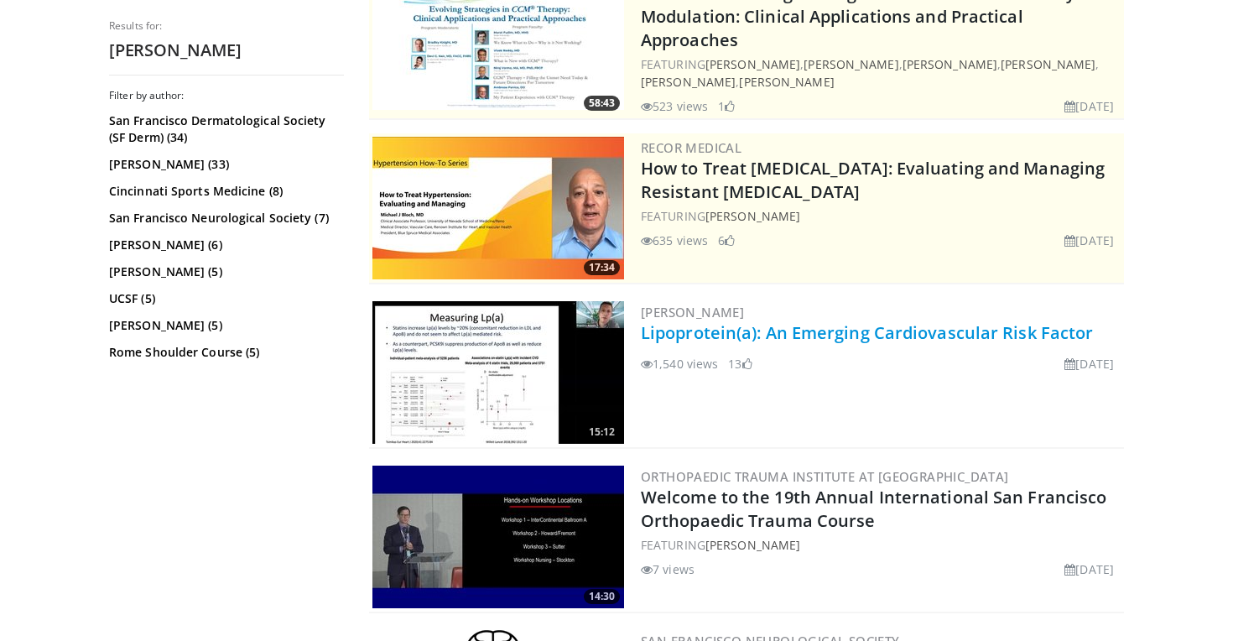
click at [676, 321] on link "Lipoprotein(a): An Emerging Cardiovascular Risk Factor" at bounding box center [867, 332] width 452 height 23
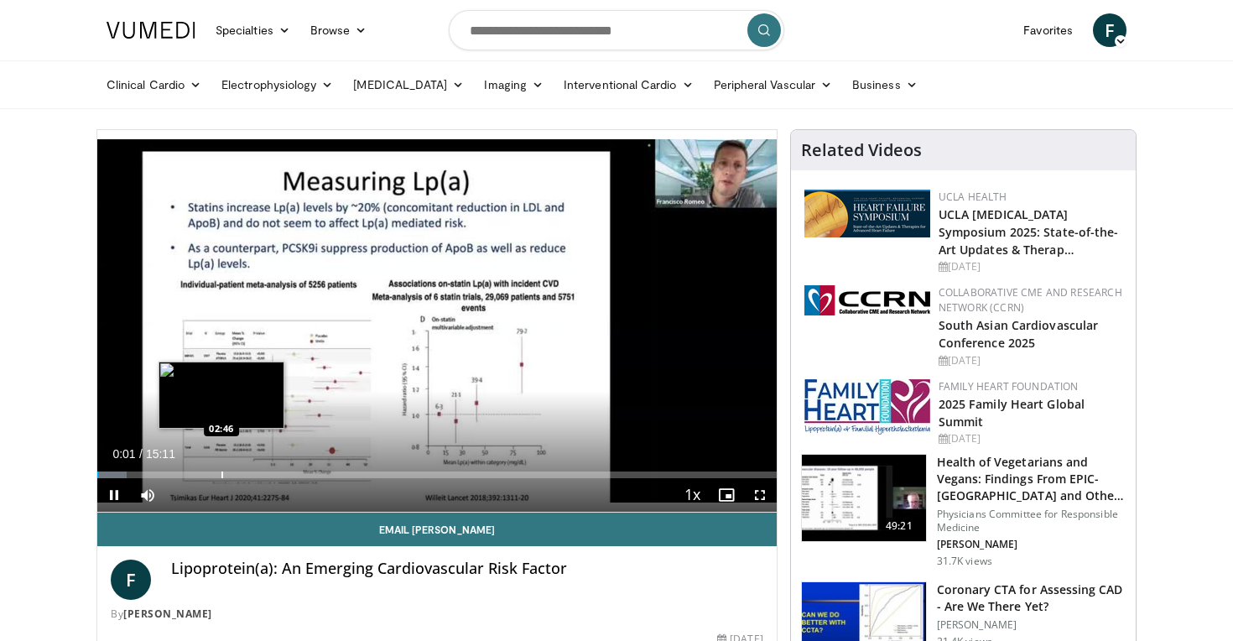
click at [221, 474] on div "Progress Bar" at bounding box center [222, 474] width 2 height 7
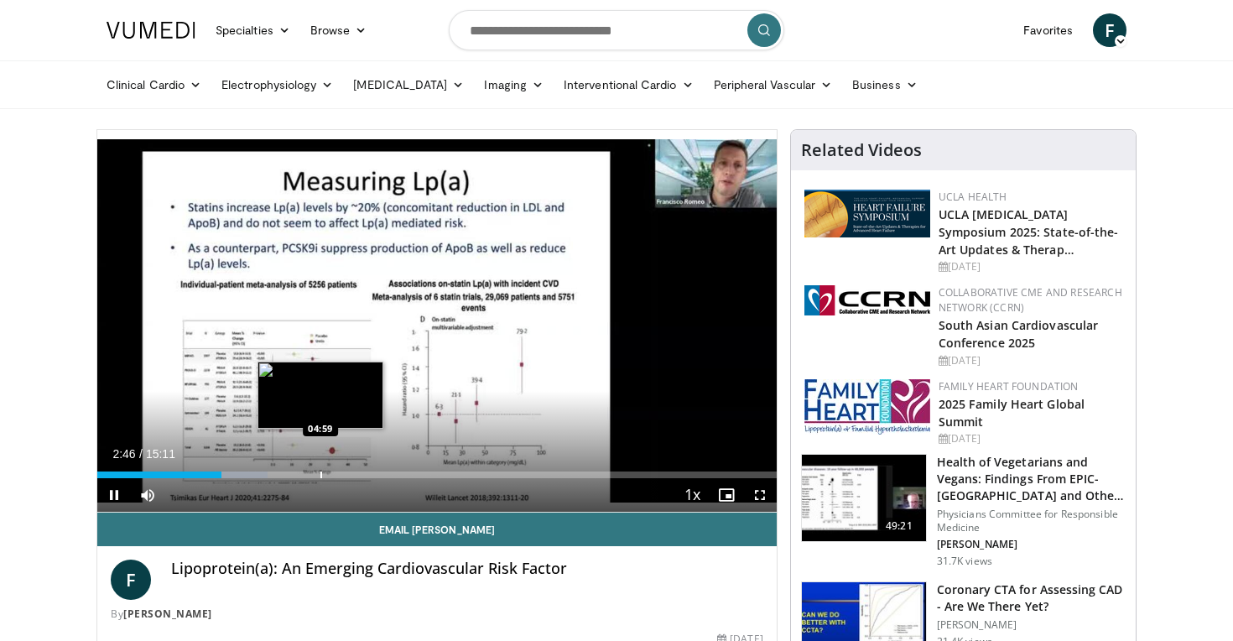
click at [324, 471] on div "Loaded : 25.04% 02:47 04:59" at bounding box center [436, 474] width 679 height 7
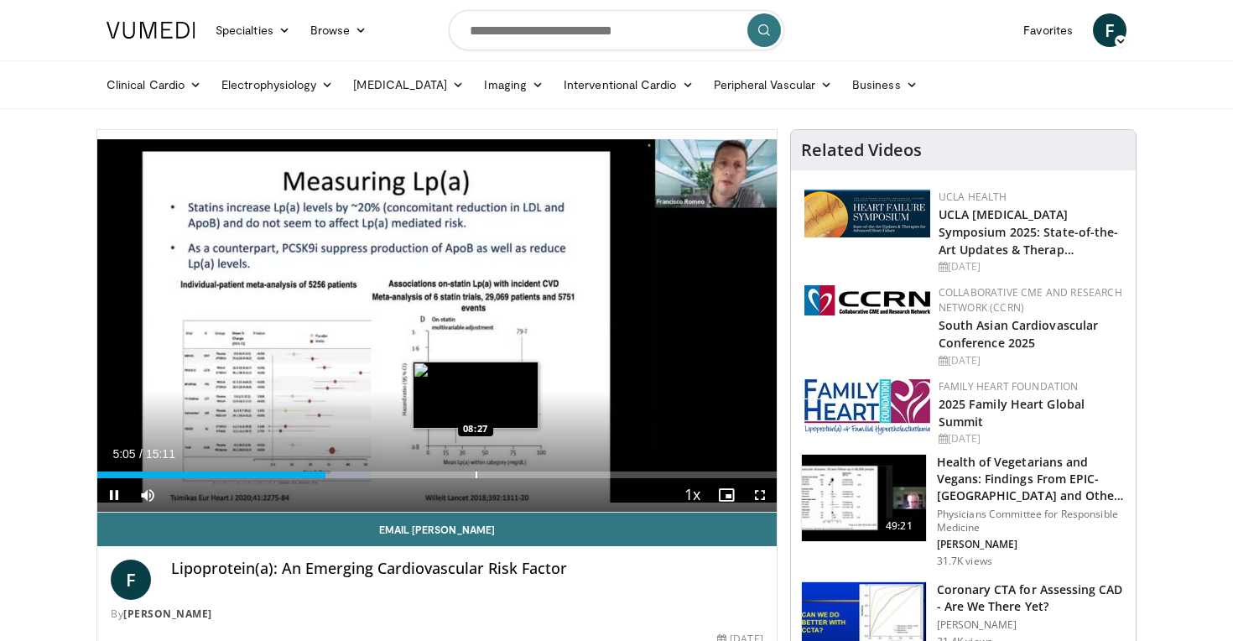
click at [476, 471] on div "Progress Bar" at bounding box center [477, 474] width 2 height 7
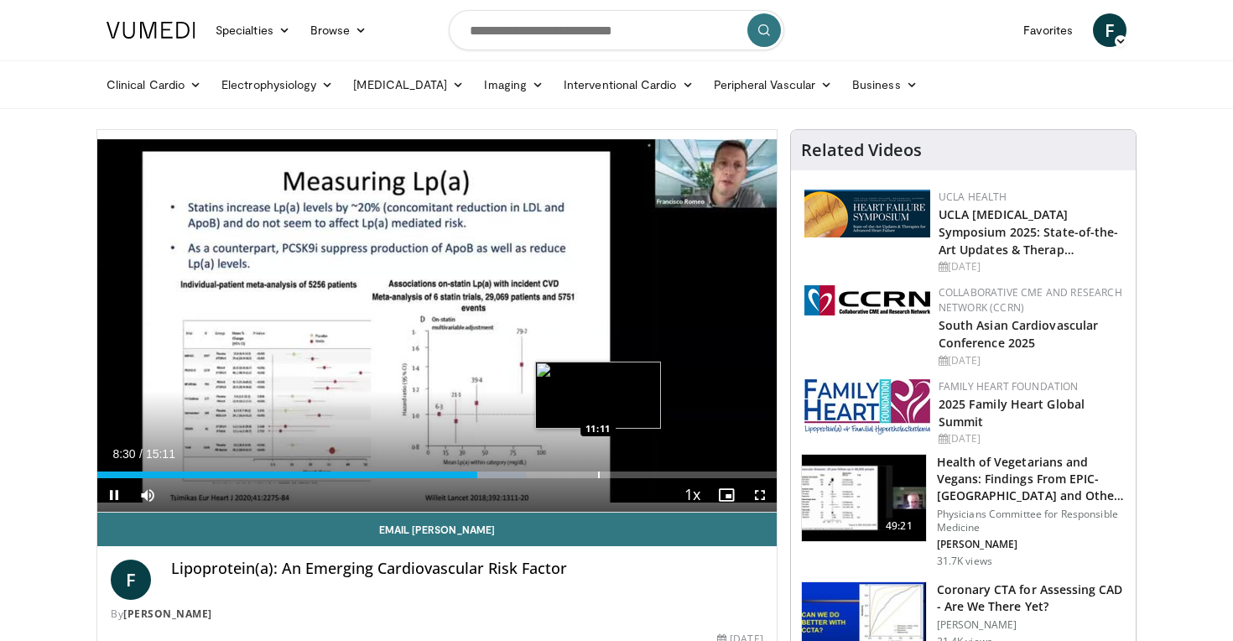
click at [598, 472] on div "Progress Bar" at bounding box center [599, 474] width 2 height 7
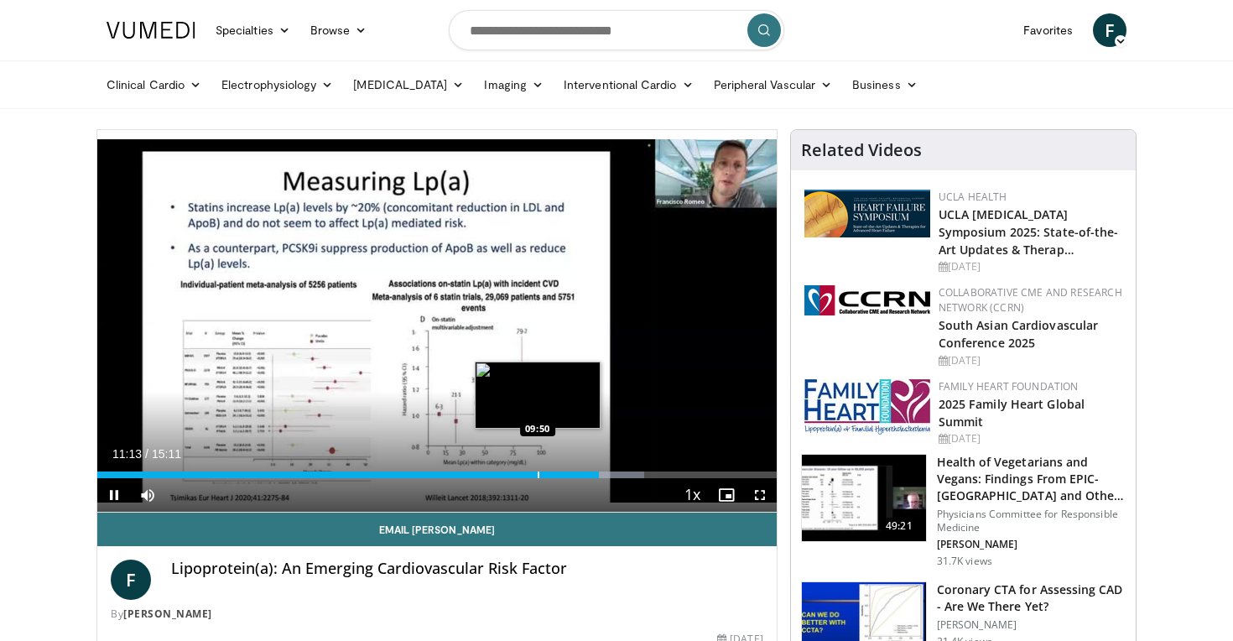
click at [538, 476] on div "Progress Bar" at bounding box center [539, 474] width 2 height 7
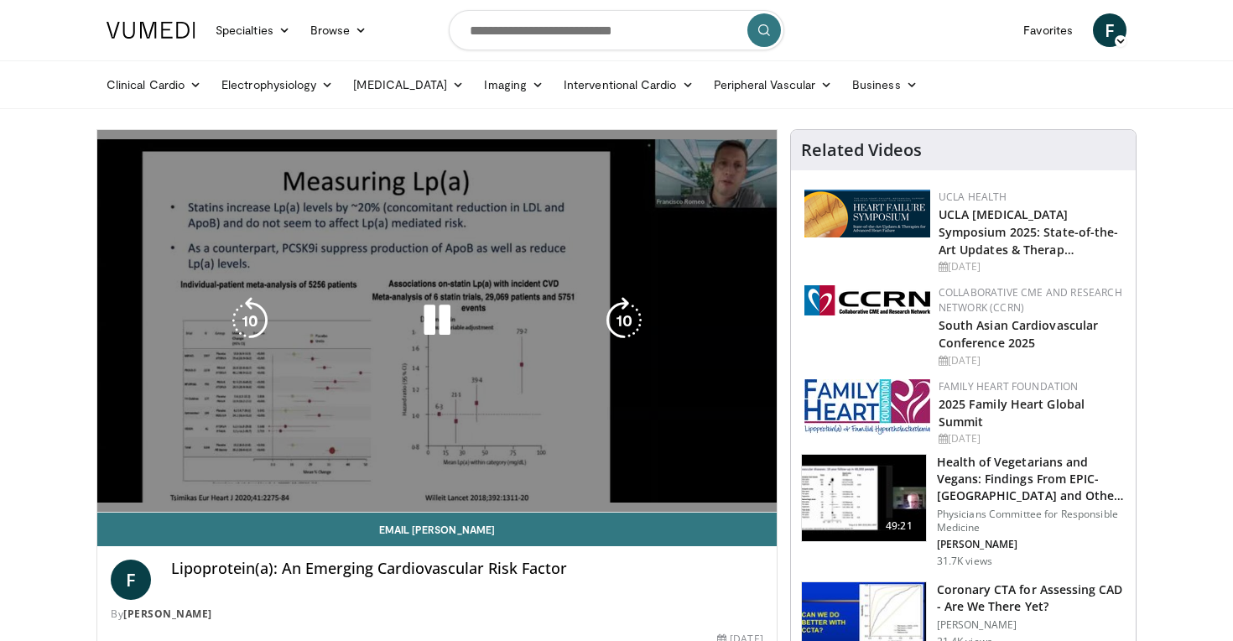
click at [507, 472] on video-js "**********" at bounding box center [436, 321] width 679 height 382
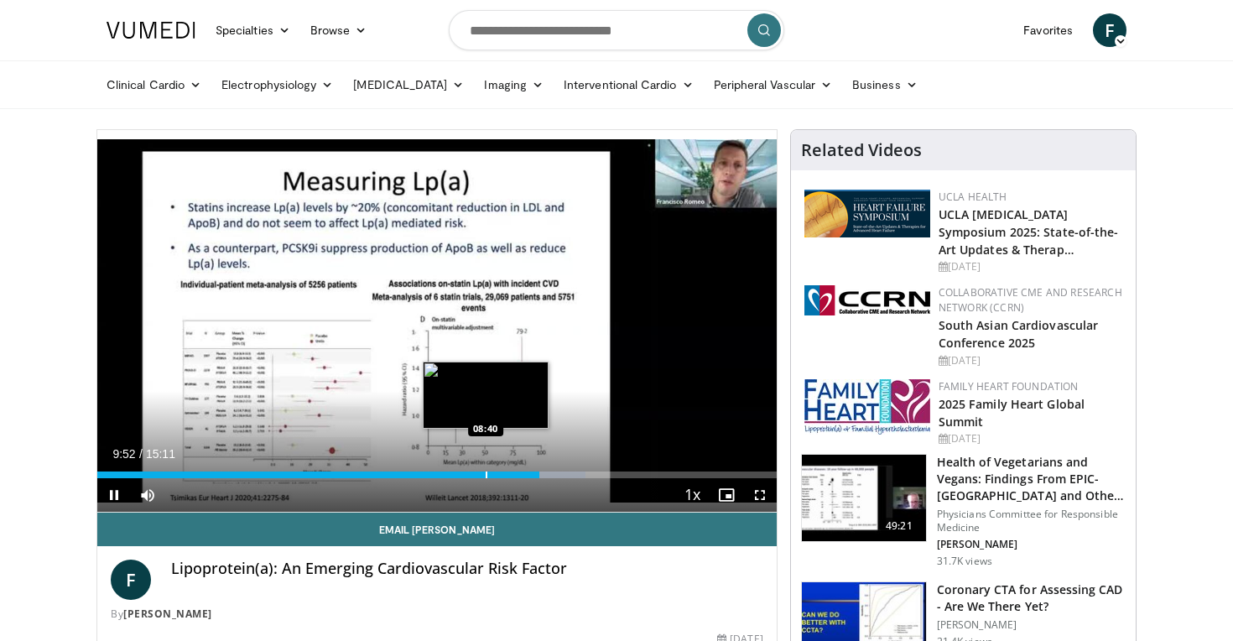
click at [486, 476] on div "Progress Bar" at bounding box center [487, 474] width 2 height 7
click at [471, 476] on div "Progress Bar" at bounding box center [472, 474] width 2 height 7
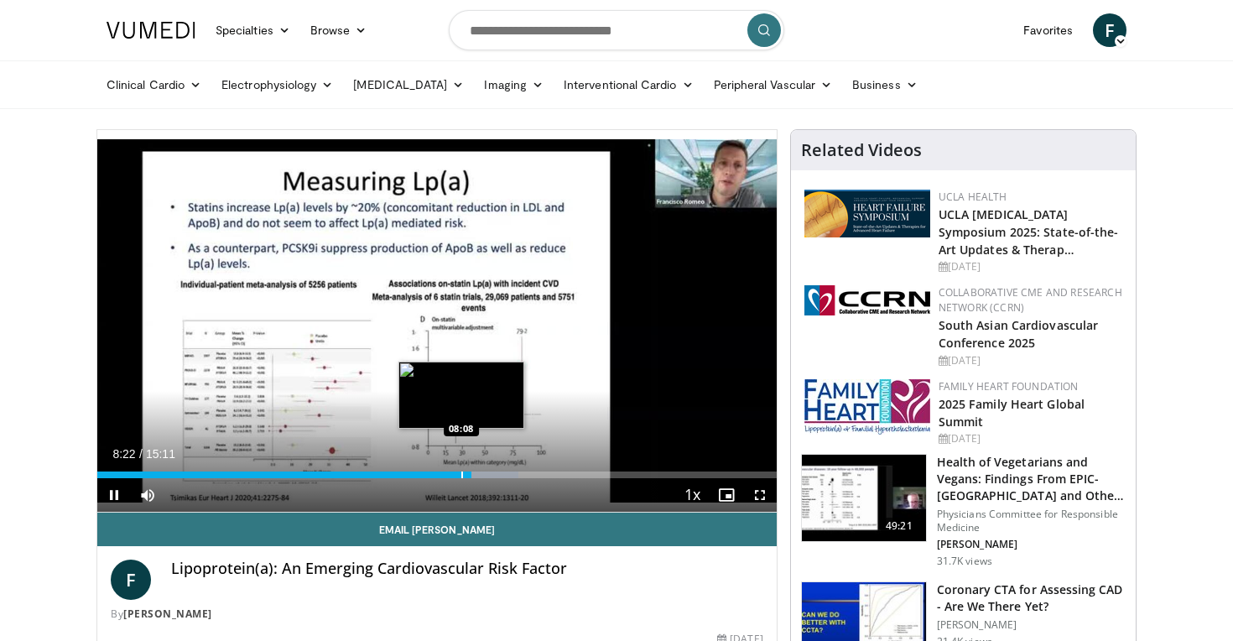
click at [461, 475] on div "Progress Bar" at bounding box center [462, 474] width 2 height 7
click at [463, 475] on div "Progress Bar" at bounding box center [464, 474] width 2 height 7
click at [466, 476] on div "Progress Bar" at bounding box center [467, 474] width 2 height 7
click at [467, 476] on div "Progress Bar" at bounding box center [468, 474] width 2 height 7
click at [491, 473] on div "Progress Bar" at bounding box center [492, 474] width 2 height 7
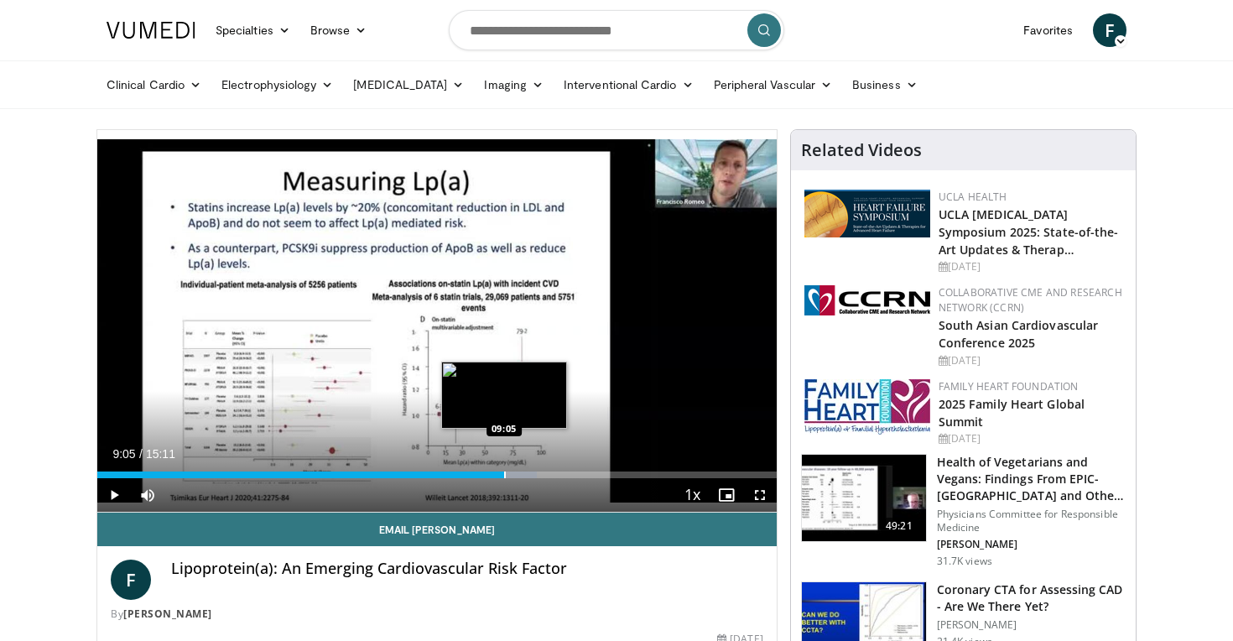
click at [504, 473] on div "Progress Bar" at bounding box center [505, 474] width 2 height 7
click at [520, 473] on div "Progress Bar" at bounding box center [521, 474] width 2 height 7
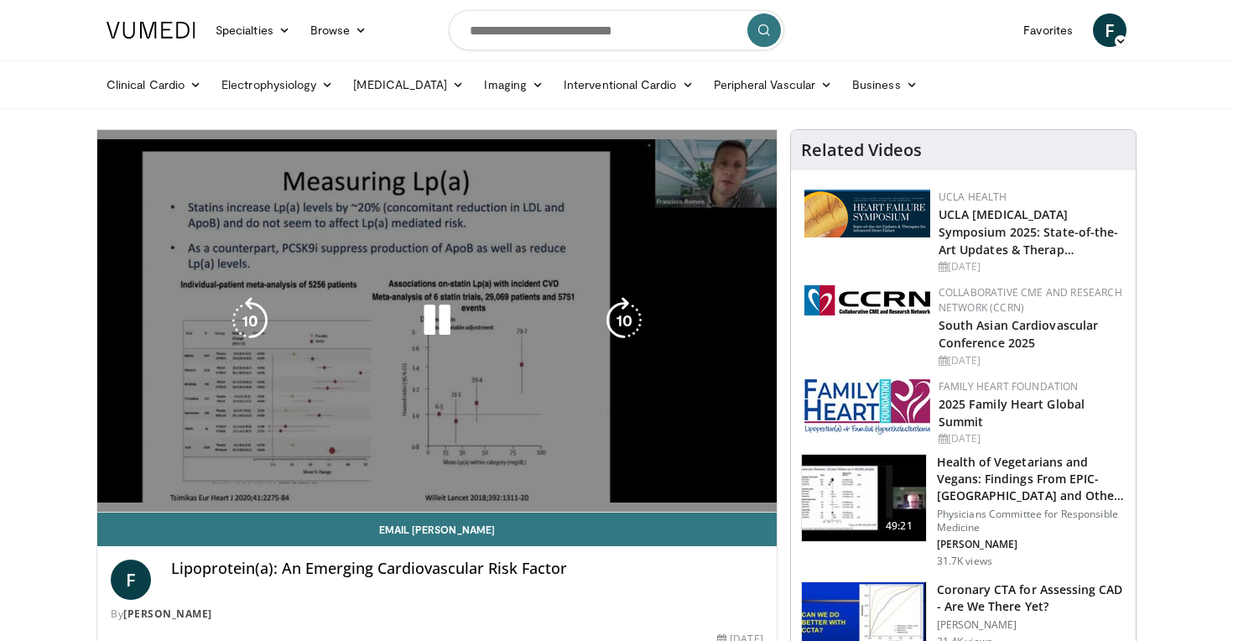
click at [545, 476] on video-js "**********" at bounding box center [436, 321] width 679 height 382
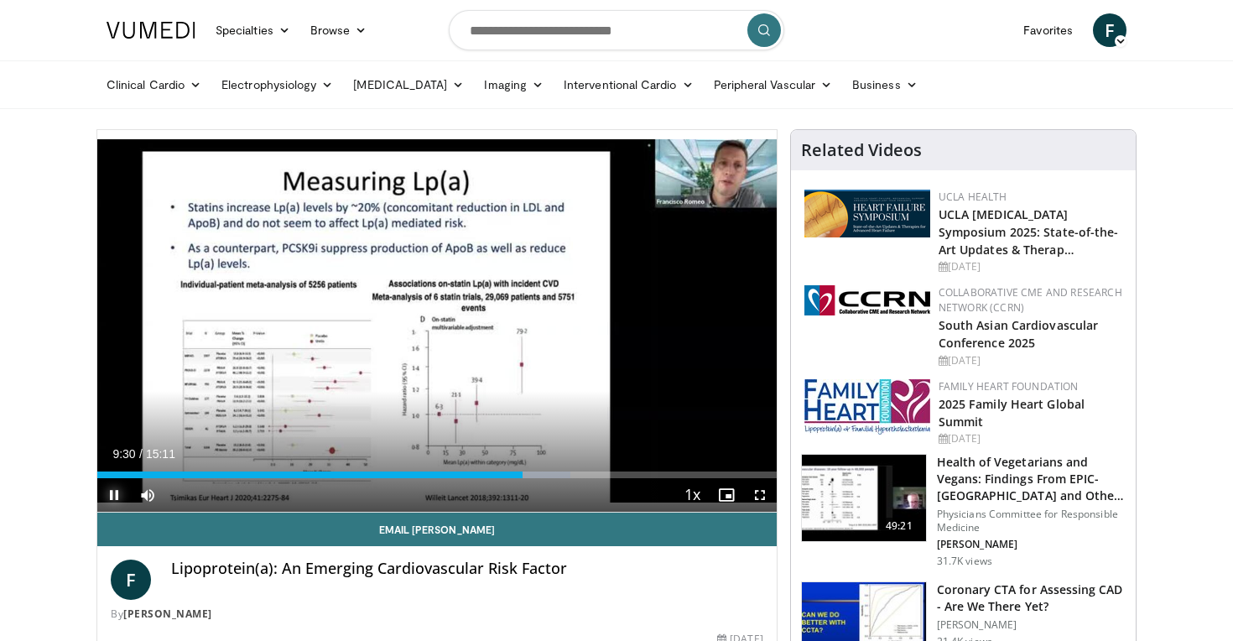
click at [107, 492] on span "Video Player" at bounding box center [114, 495] width 34 height 34
